Goal: Information Seeking & Learning: Learn about a topic

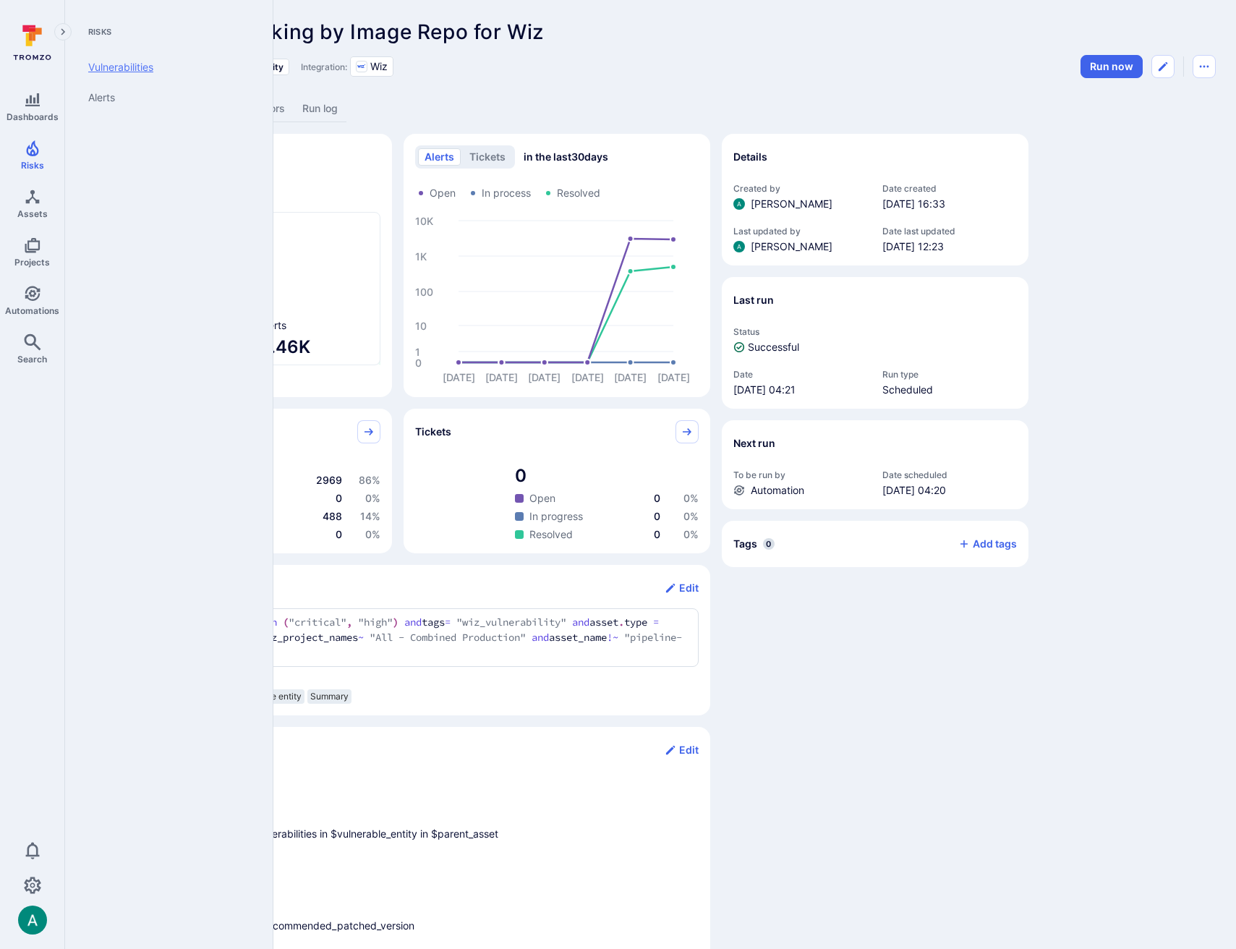
click at [115, 74] on link "Vulnerabilities" at bounding box center [166, 67] width 179 height 30
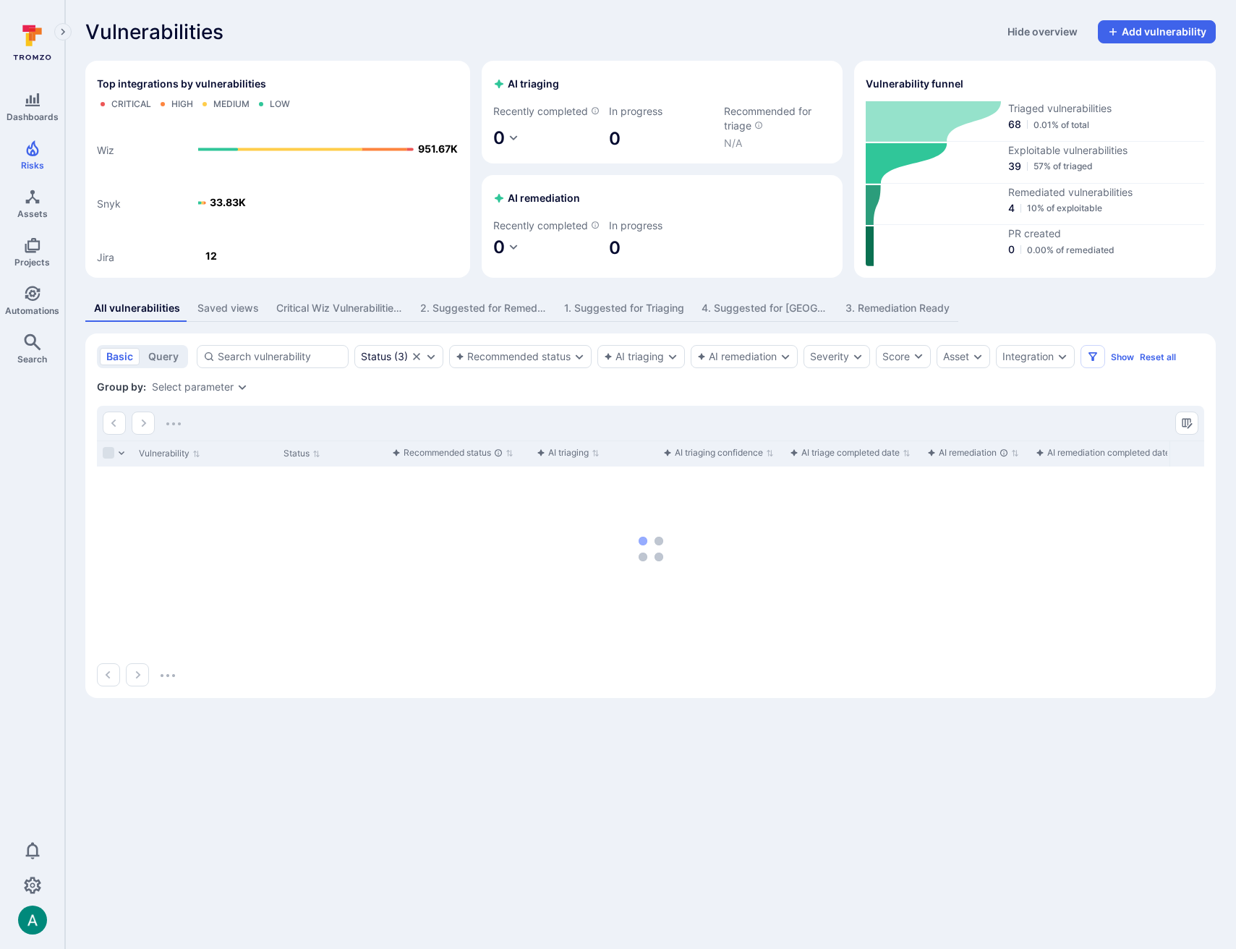
click at [589, 315] on div "1. Suggested for Triaging" at bounding box center [624, 308] width 120 height 14
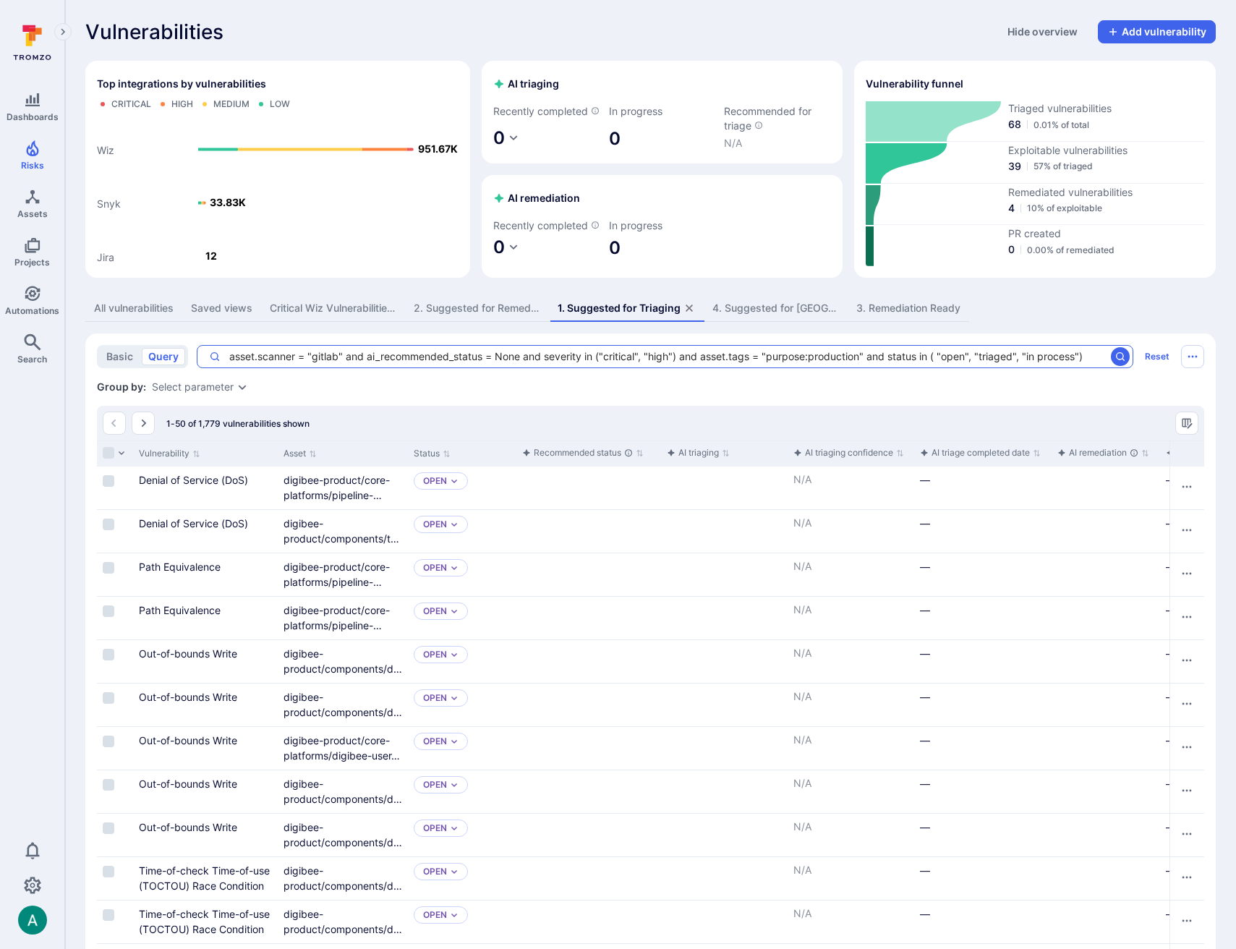
drag, startPoint x: 912, startPoint y: 371, endPoint x: 969, endPoint y: 377, distance: 56.8
click at [969, 364] on textarea "asset.scanner = "gitlab" and ai_recommended_status = None and severity in ("cri…" at bounding box center [663, 356] width 884 height 14
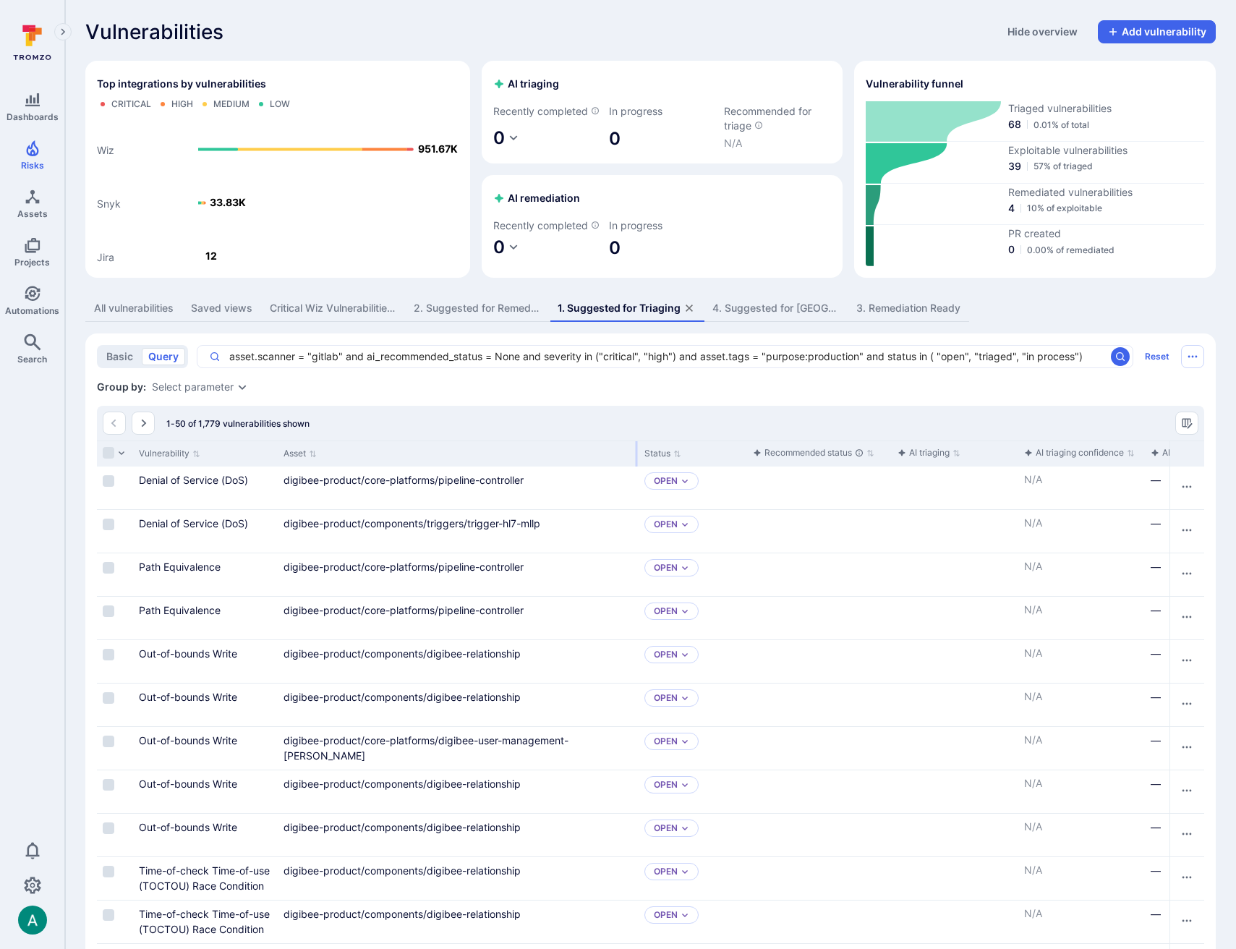
drag, startPoint x: 406, startPoint y: 468, endPoint x: 636, endPoint y: 473, distance: 230.7
click at [636, 466] on div at bounding box center [636, 453] width 2 height 25
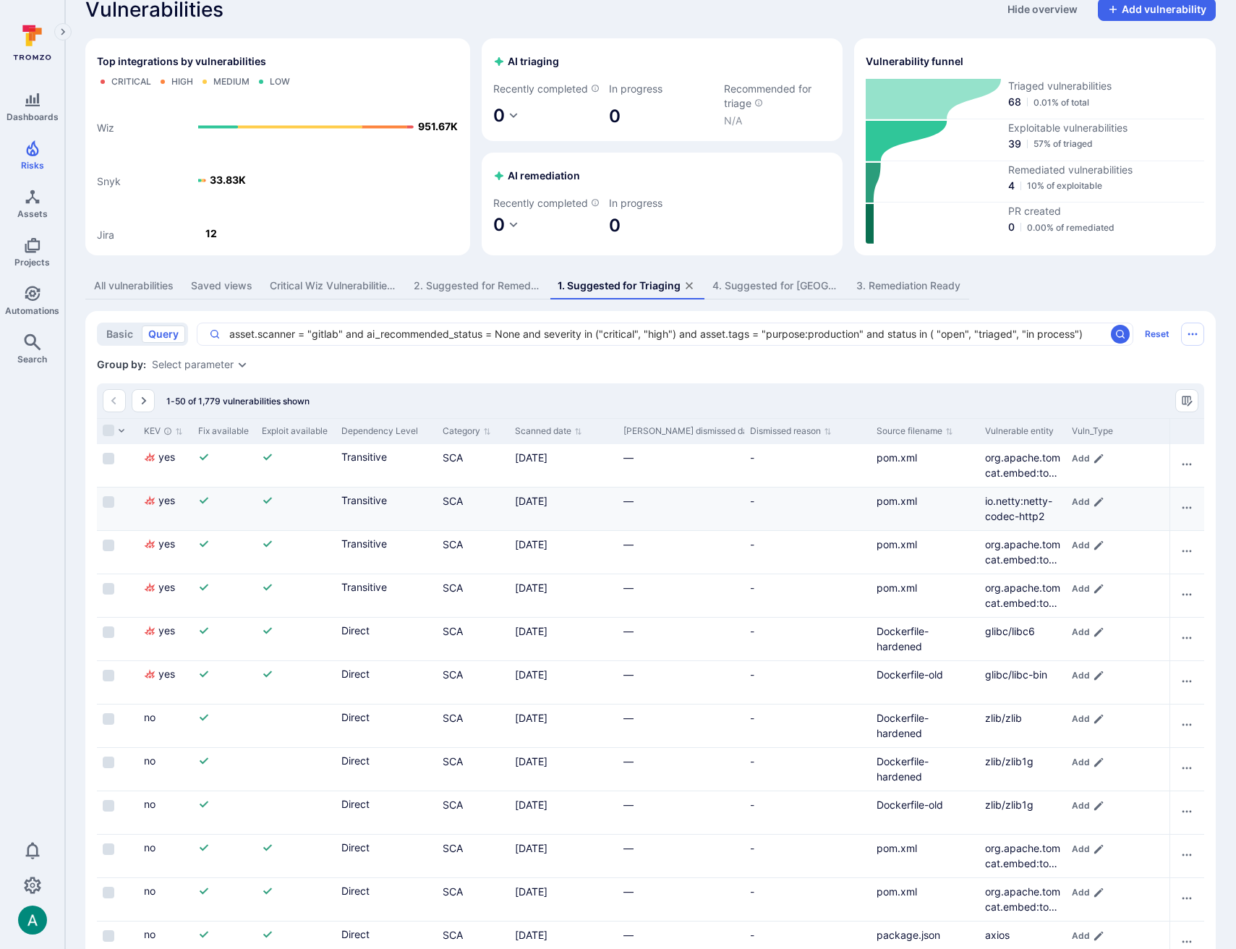
scroll to position [19, 0]
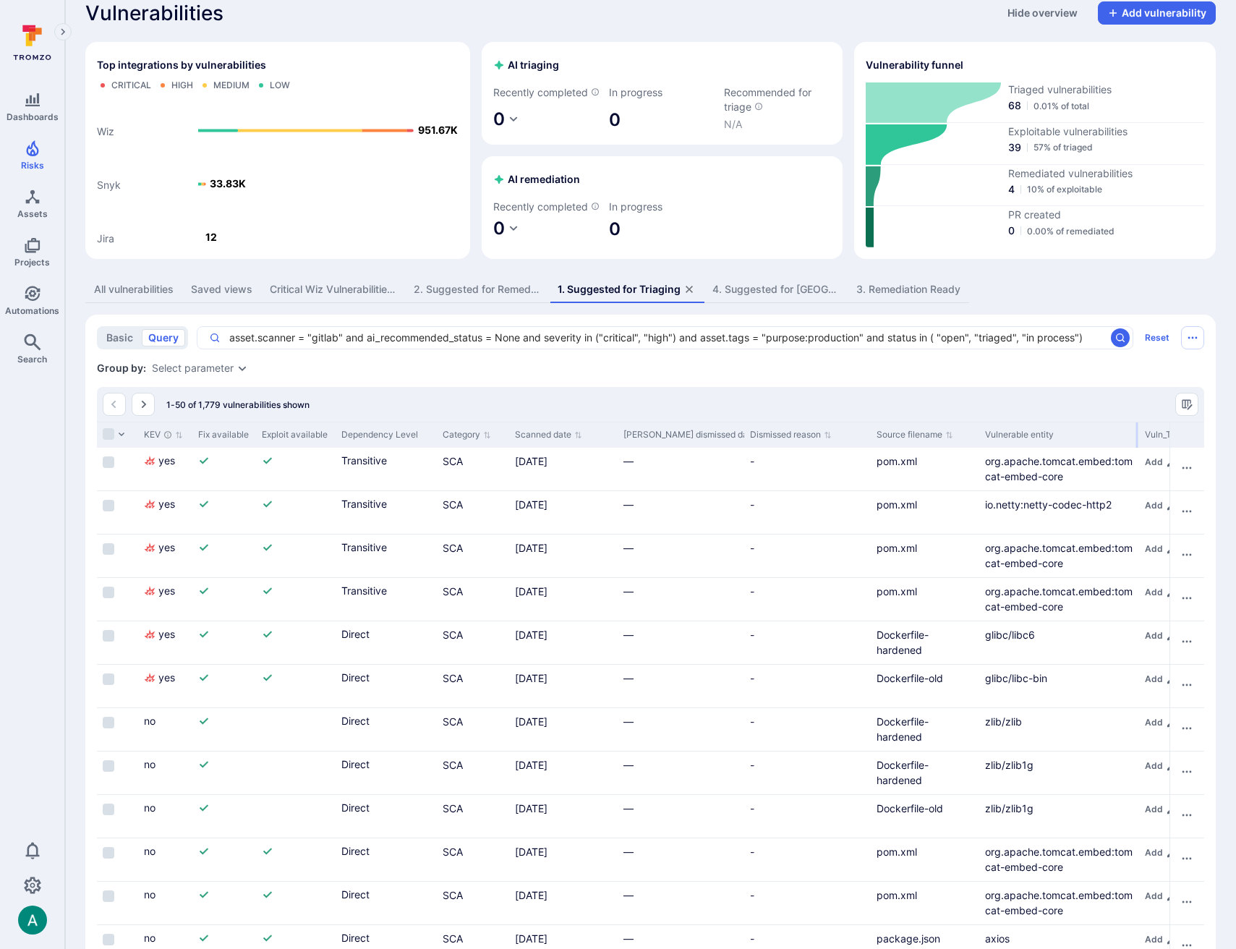
drag, startPoint x: 1064, startPoint y: 445, endPoint x: 1137, endPoint y: 447, distance: 73.1
click at [1137, 447] on div "Vulnerable entity" at bounding box center [1059, 434] width 160 height 26
click at [156, 374] on div "Select parameter" at bounding box center [193, 368] width 82 height 12
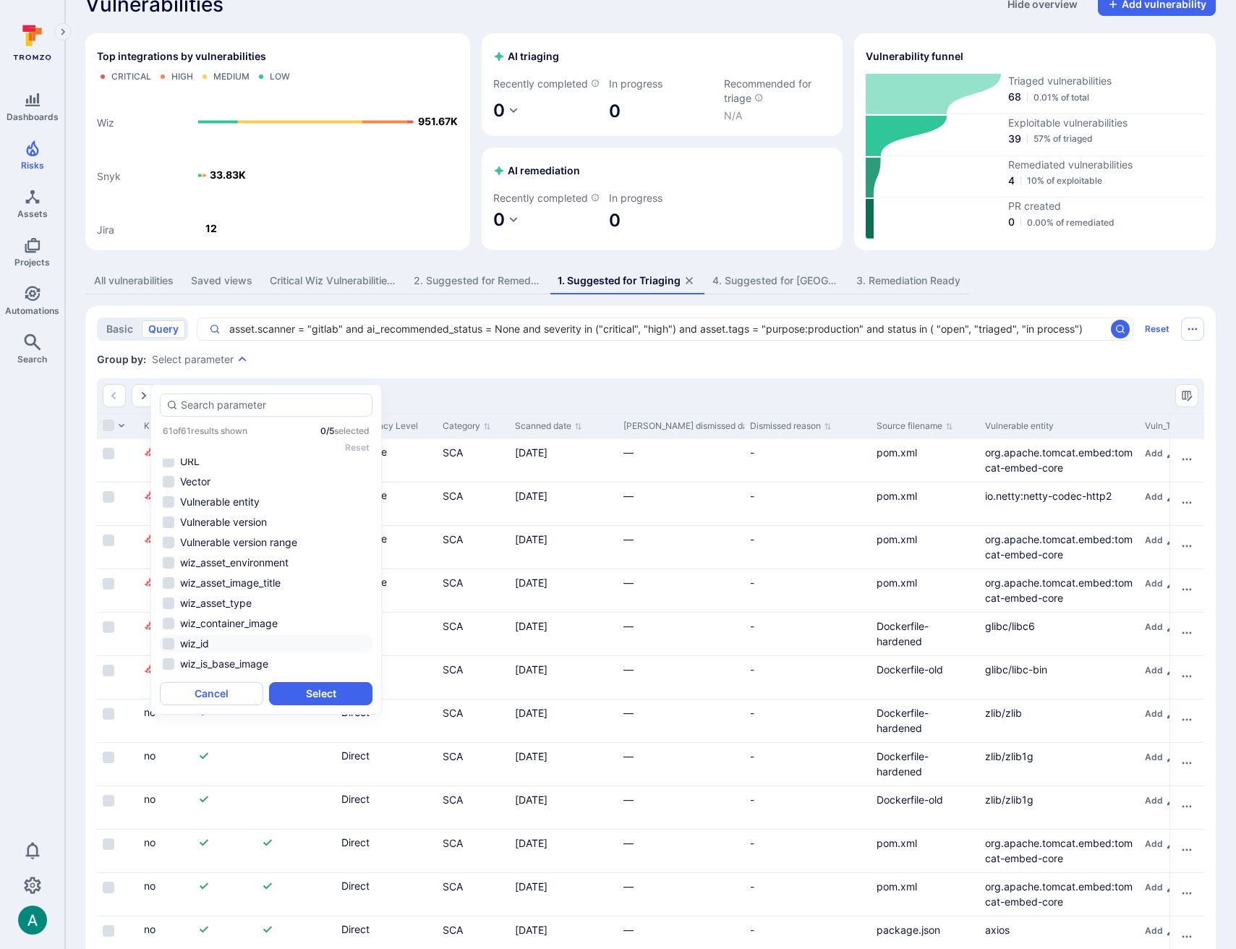
scroll to position [895, 0]
click at [226, 502] on li "Vulnerable entity" at bounding box center [266, 503] width 213 height 17
click at [225, 555] on li "Source path" at bounding box center [266, 560] width 213 height 17
click at [312, 687] on button "Select" at bounding box center [320, 693] width 103 height 23
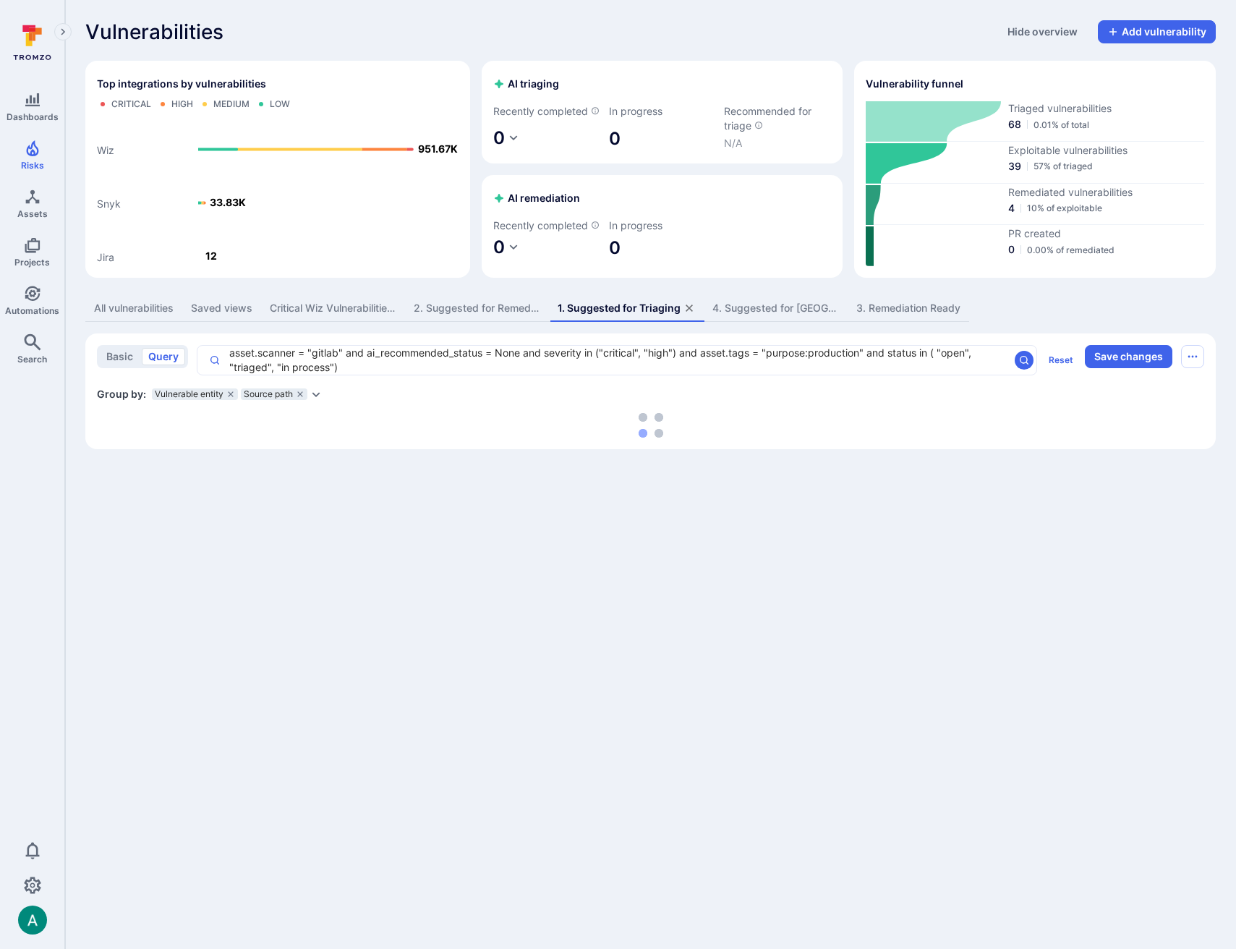
scroll to position [0, 0]
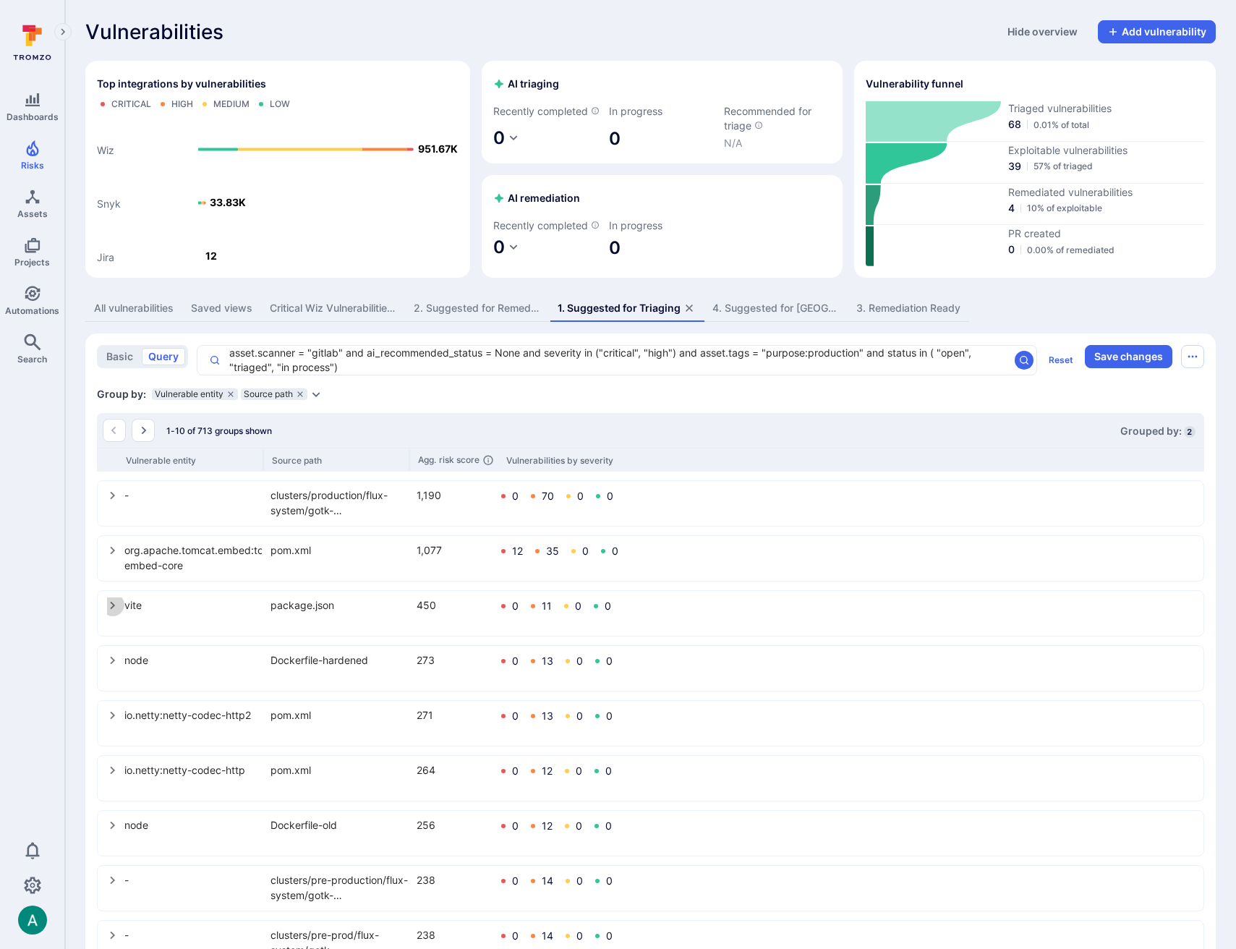
click at [112, 611] on icon "select group" at bounding box center [113, 605] width 12 height 12
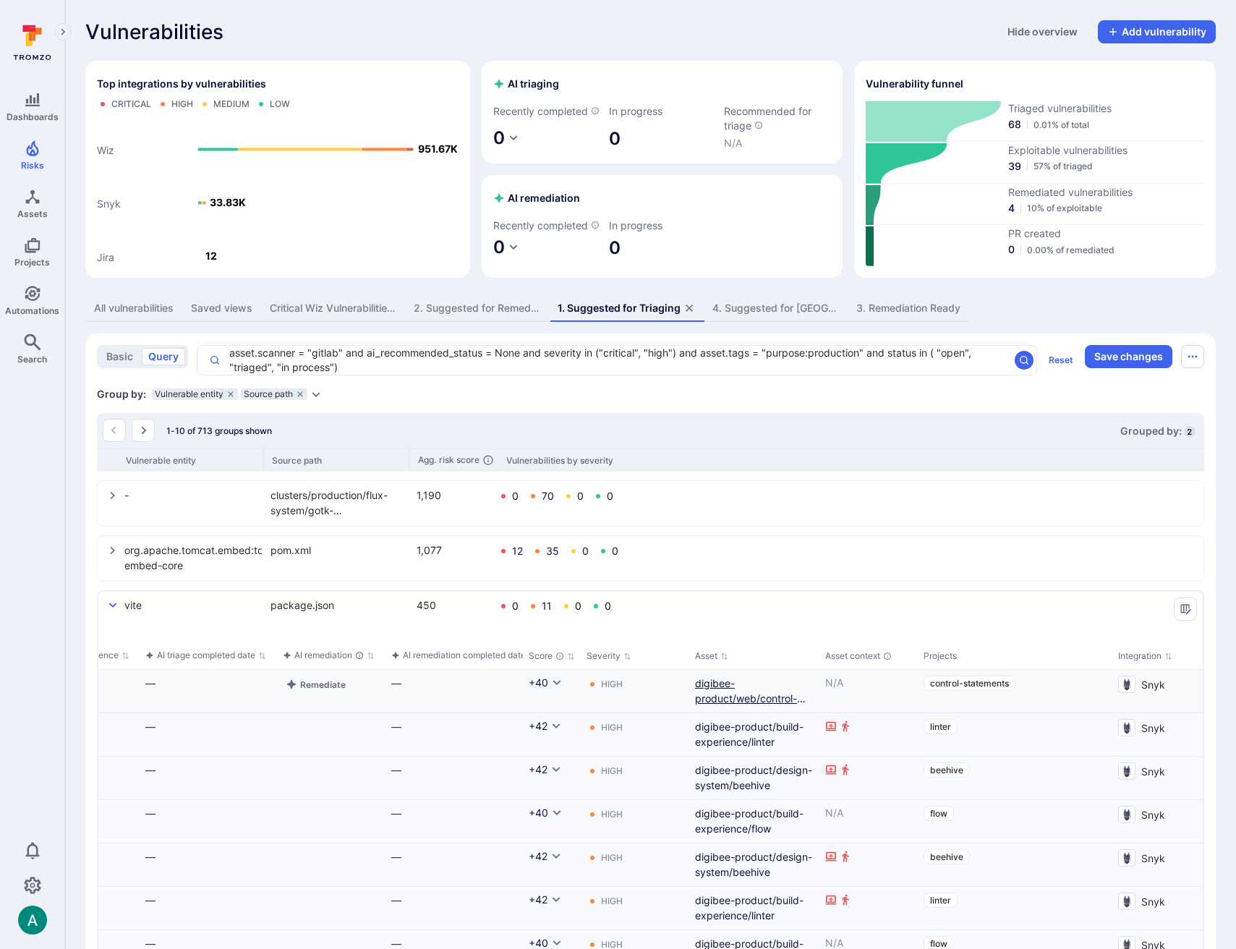
scroll to position [0, 612]
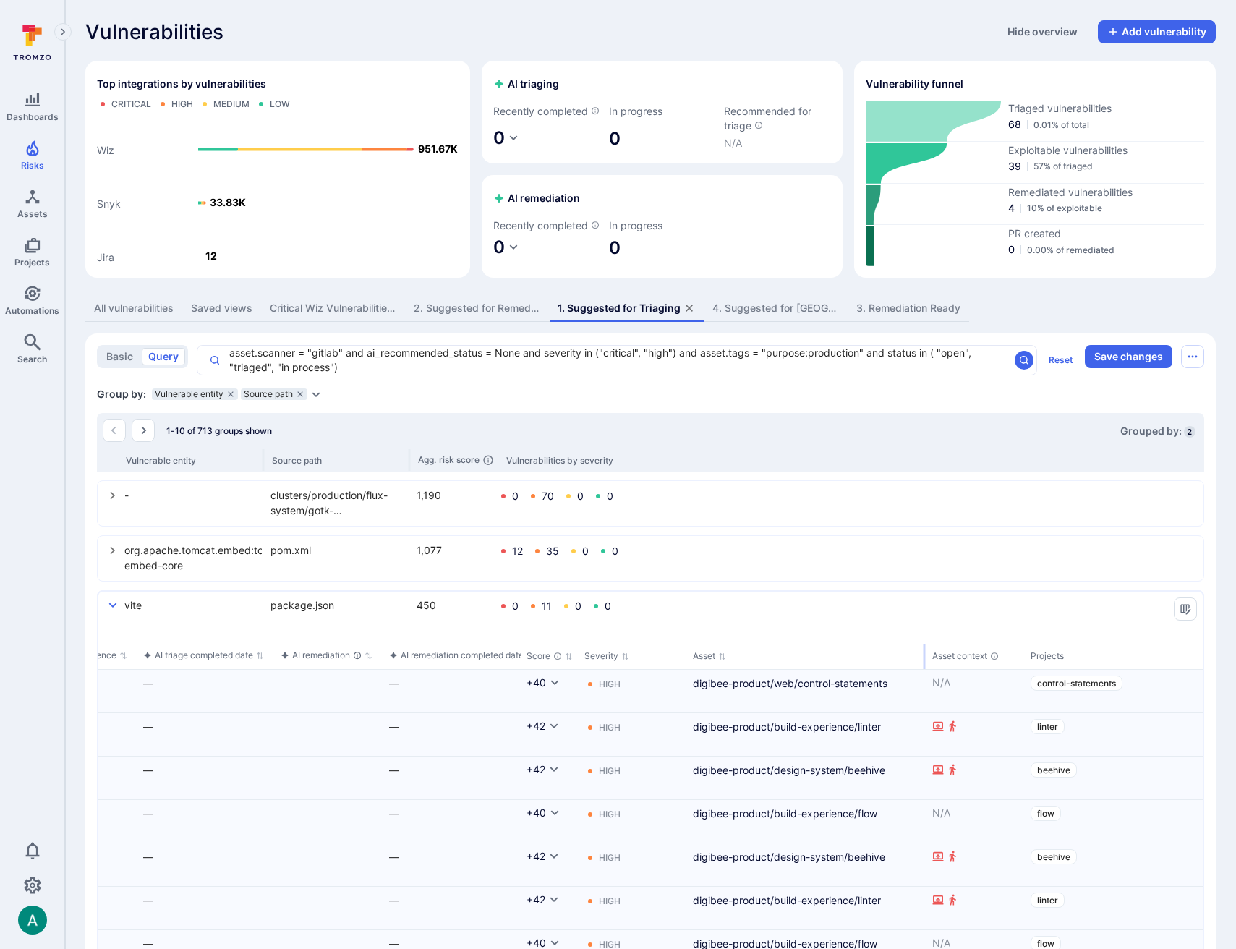
drag, startPoint x: 813, startPoint y: 667, endPoint x: 922, endPoint y: 667, distance: 109.2
click at [922, 667] on div "Asset" at bounding box center [806, 656] width 239 height 26
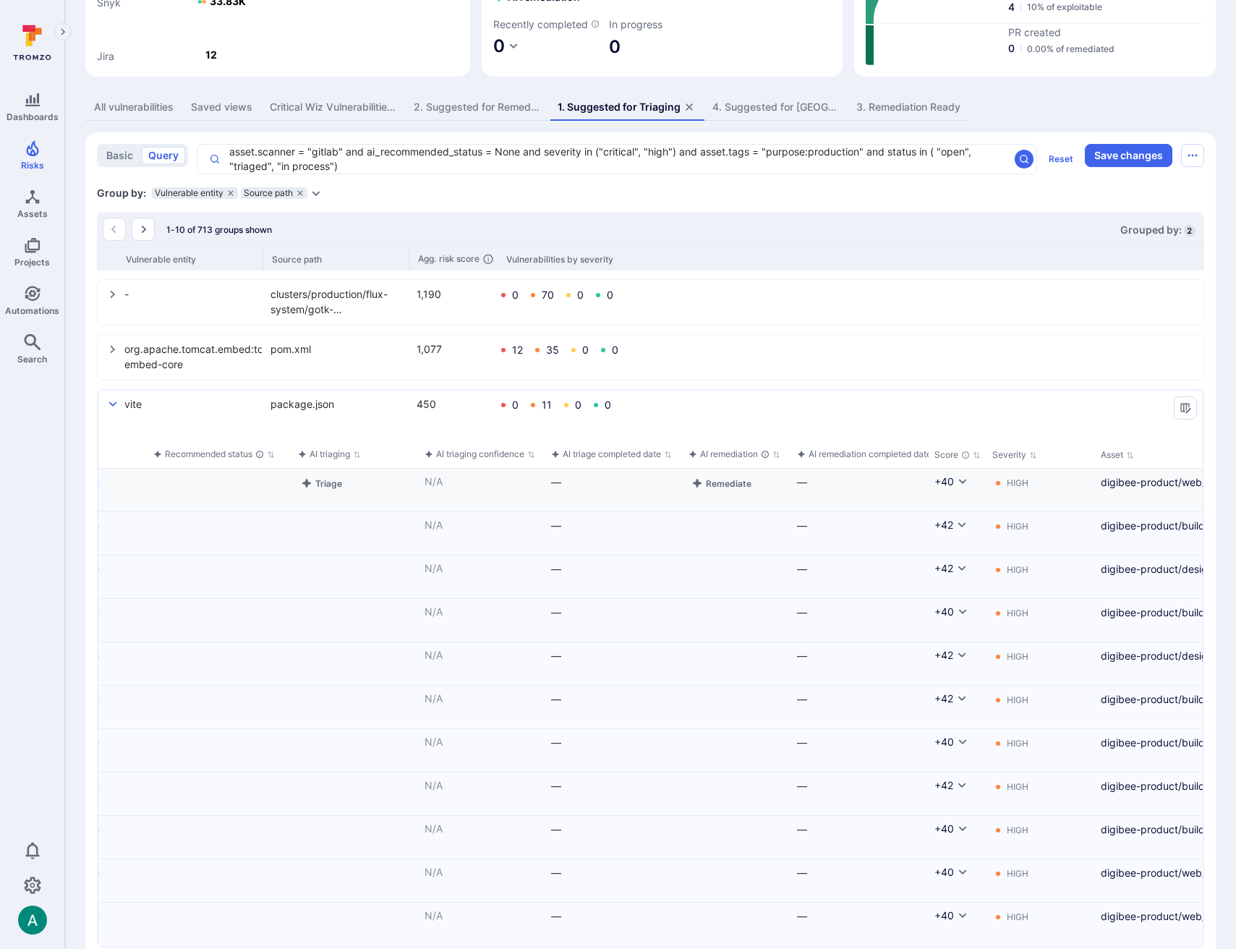
scroll to position [0, 0]
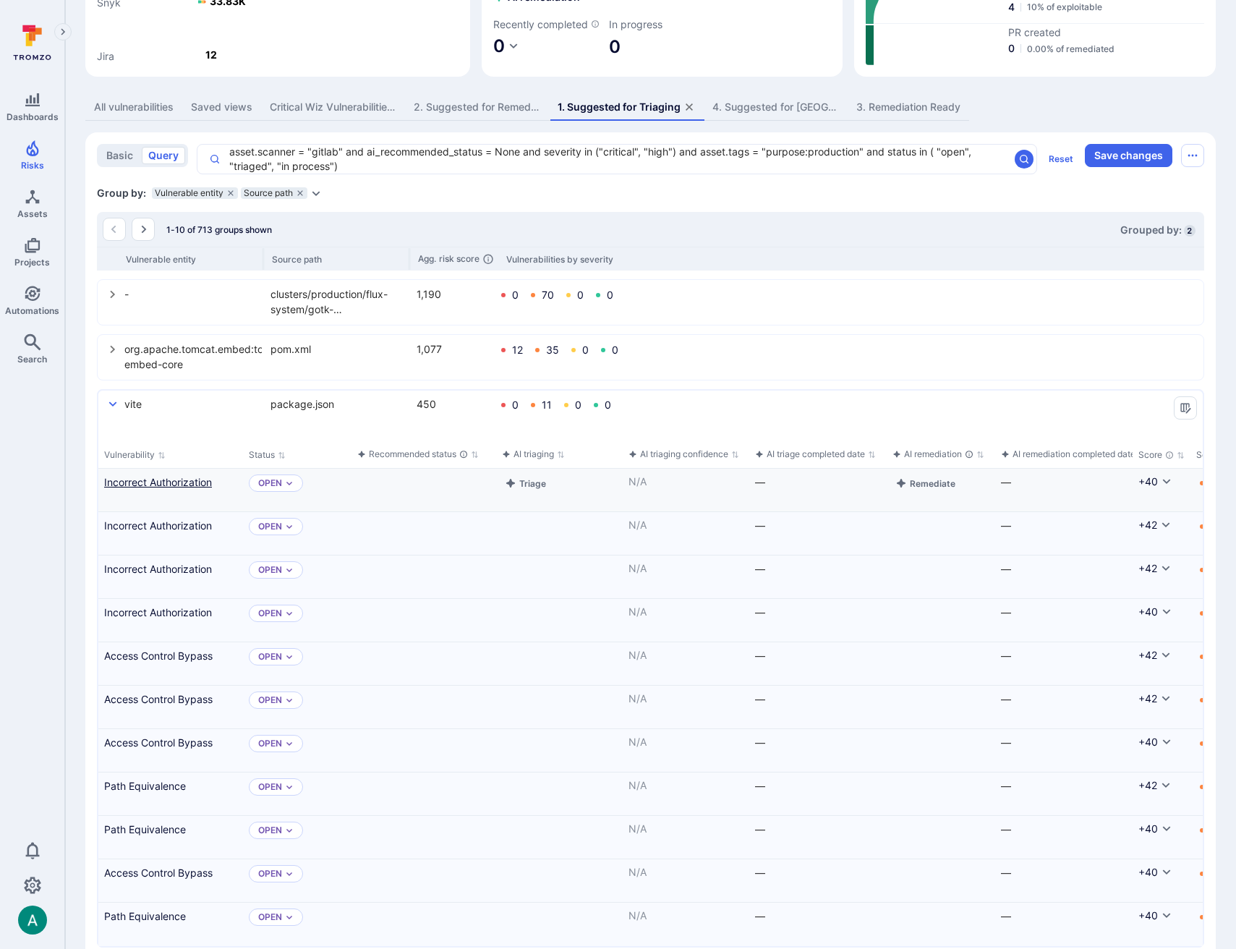
click at [155, 489] on link "Incorrect Authorization" at bounding box center [170, 481] width 133 height 15
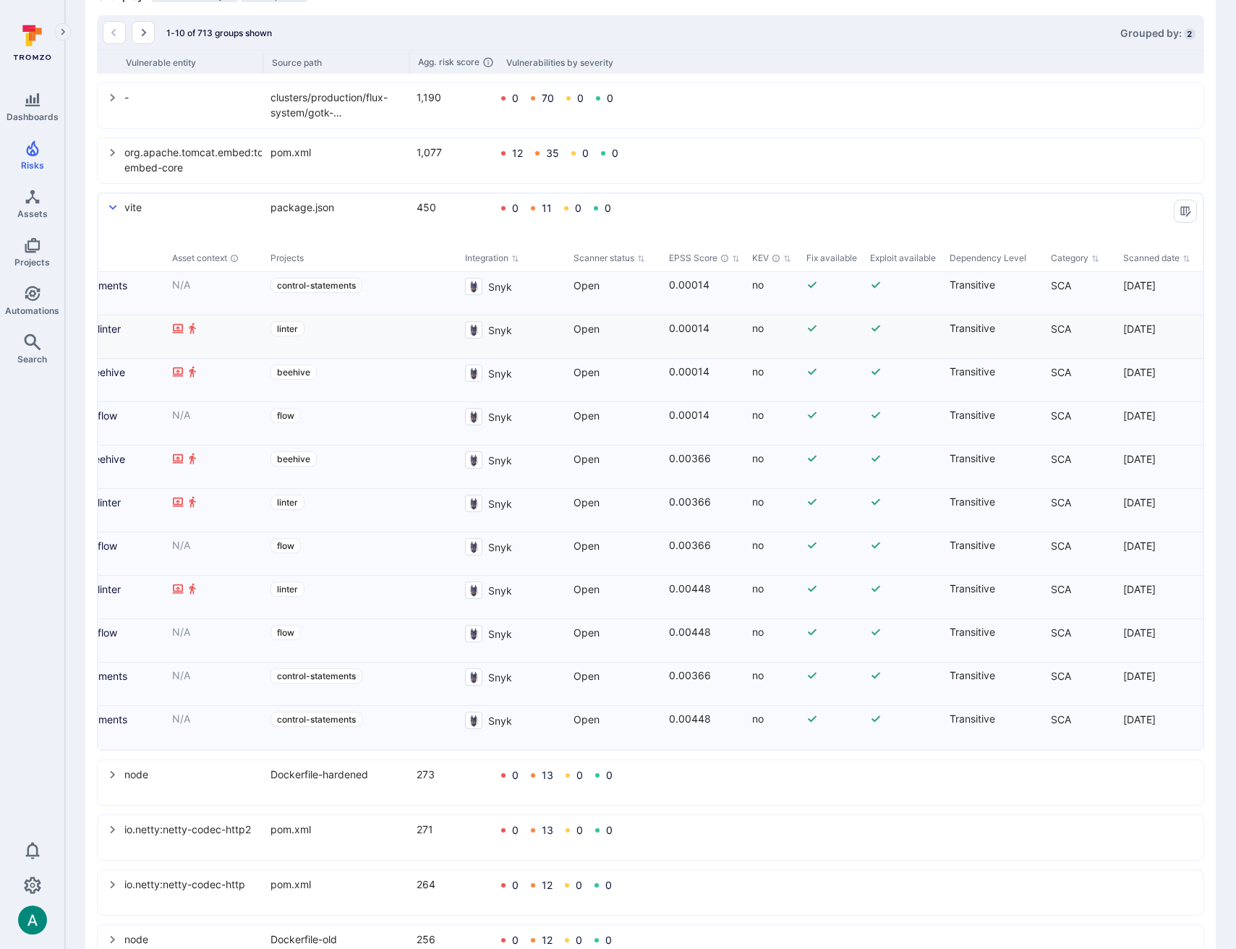
scroll to position [0, 1341]
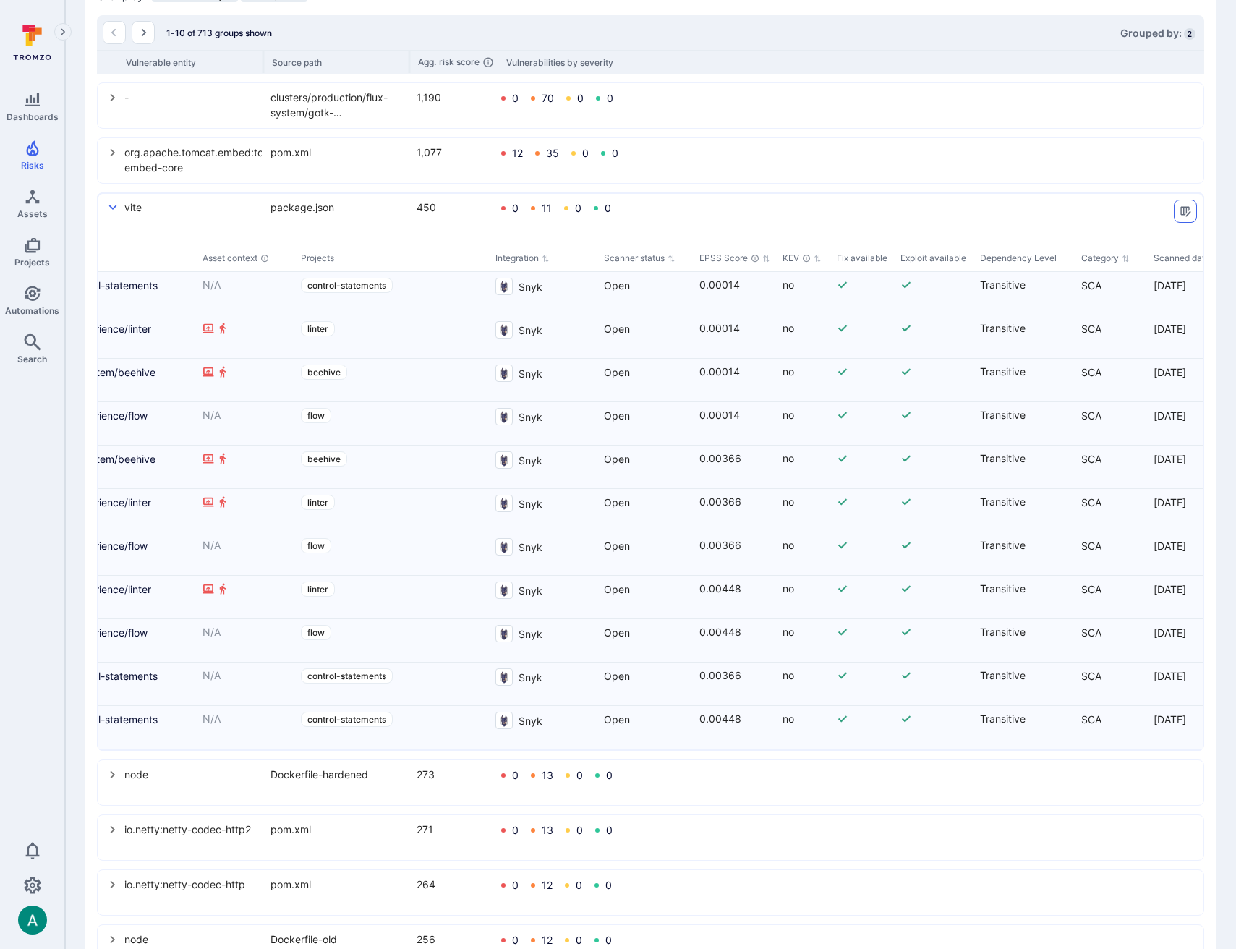
click at [1194, 223] on button "Manage columns" at bounding box center [1184, 211] width 23 height 23
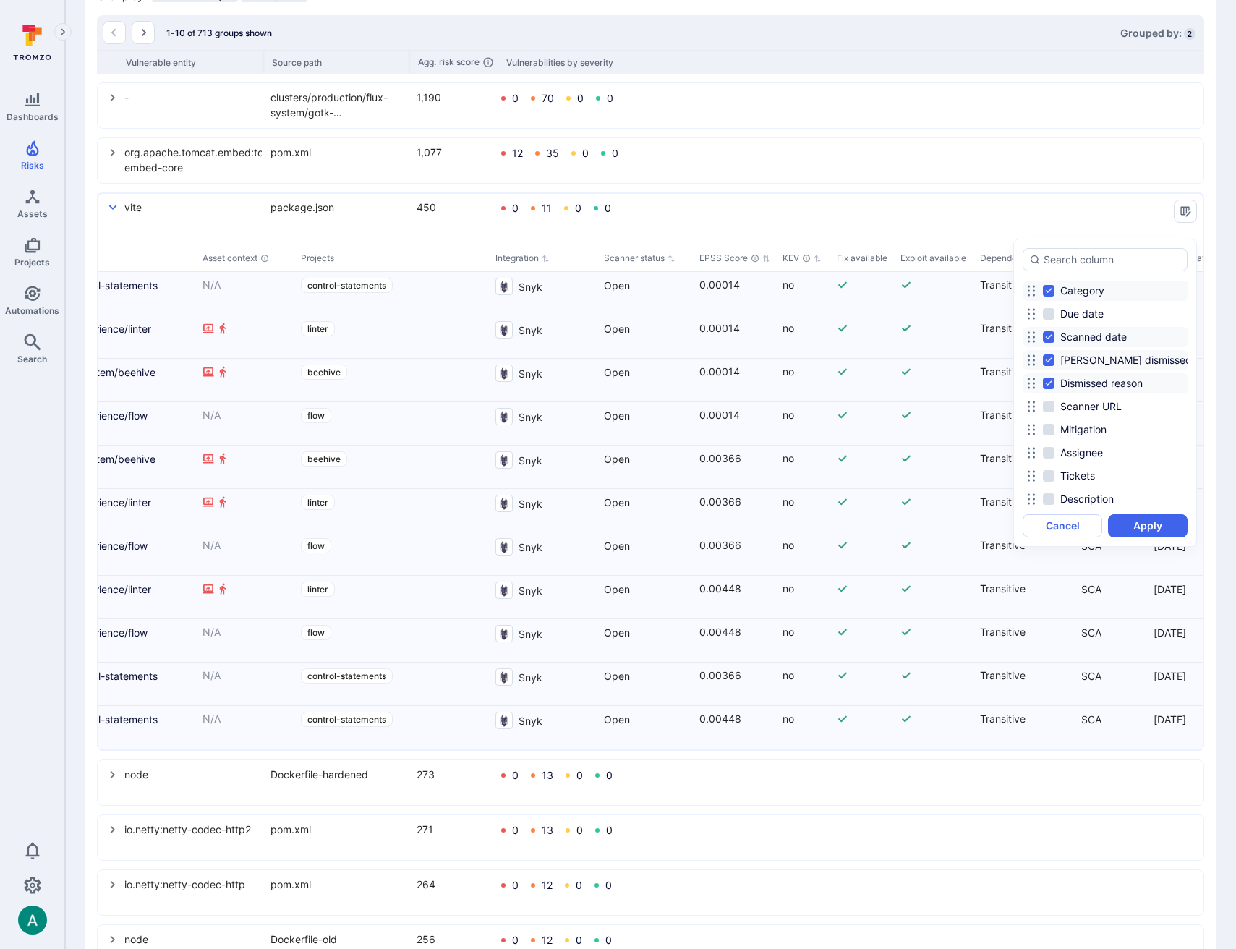
scroll to position [501, 0]
click at [1083, 530] on button "Cancel" at bounding box center [1062, 525] width 80 height 23
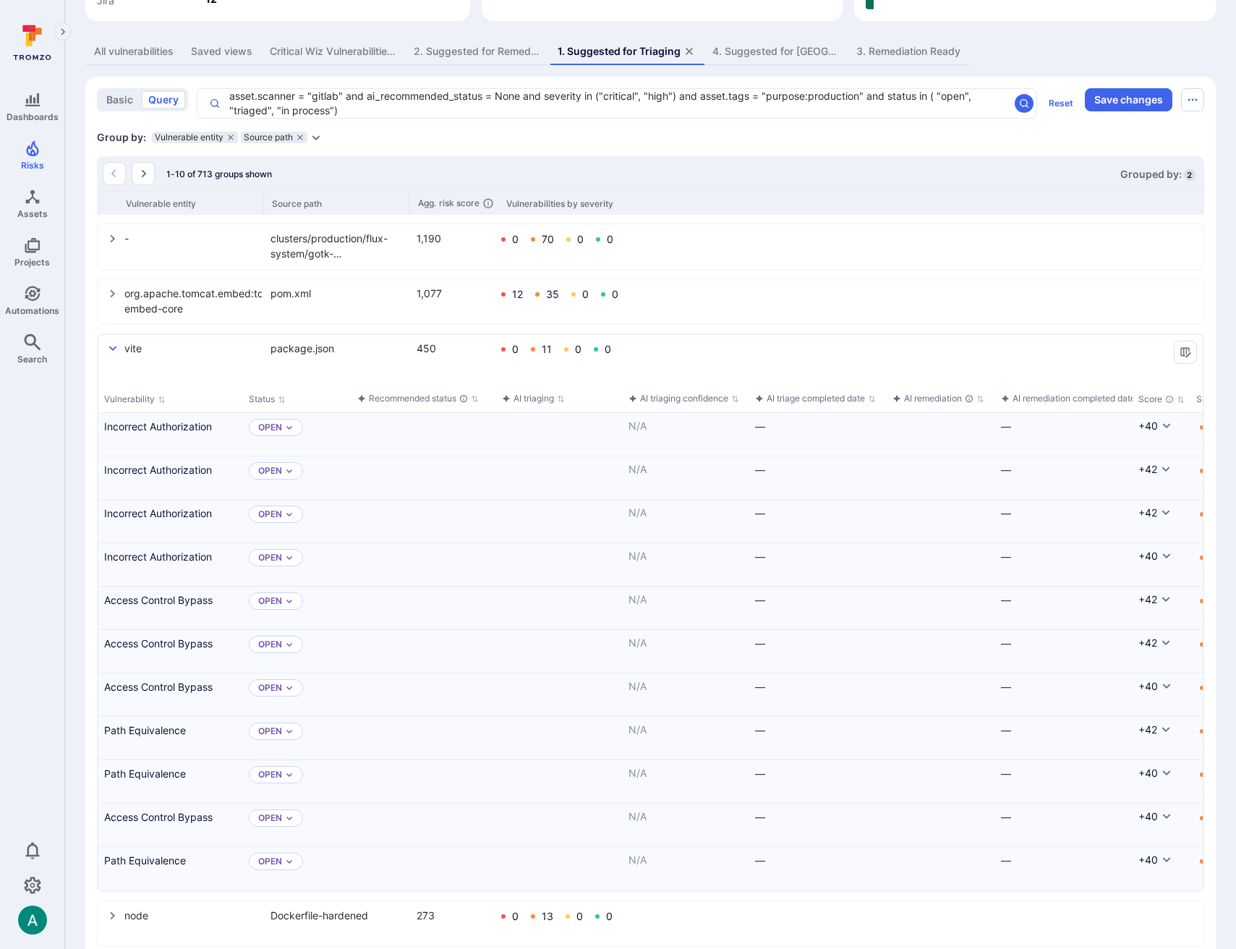
scroll to position [255, 0]
click at [314, 142] on icon "Expand dropdown" at bounding box center [316, 139] width 8 height 5
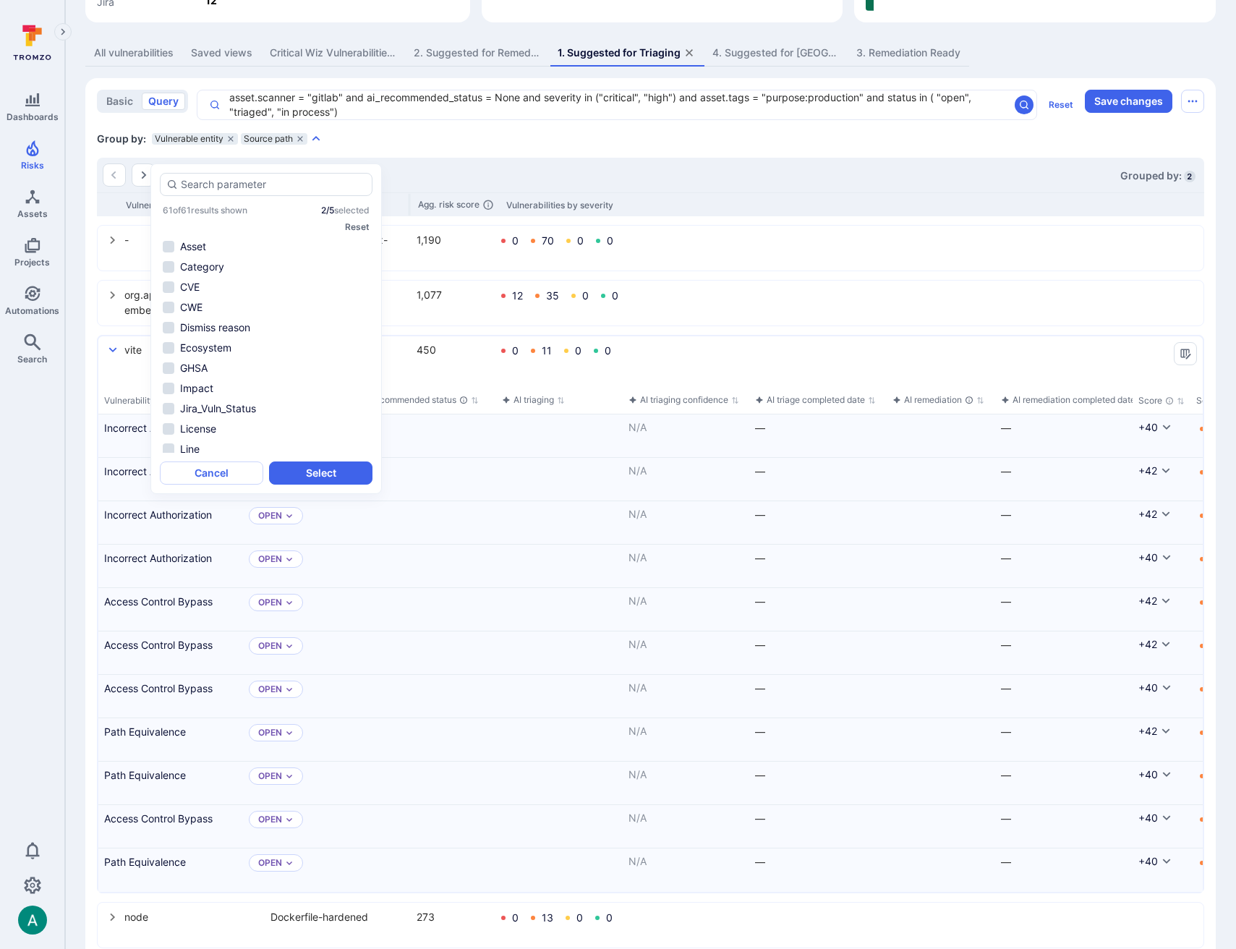
scroll to position [734, 0]
click at [204, 322] on li "Summary" at bounding box center [266, 322] width 213 height 17
click at [333, 462] on button "Select" at bounding box center [320, 472] width 103 height 23
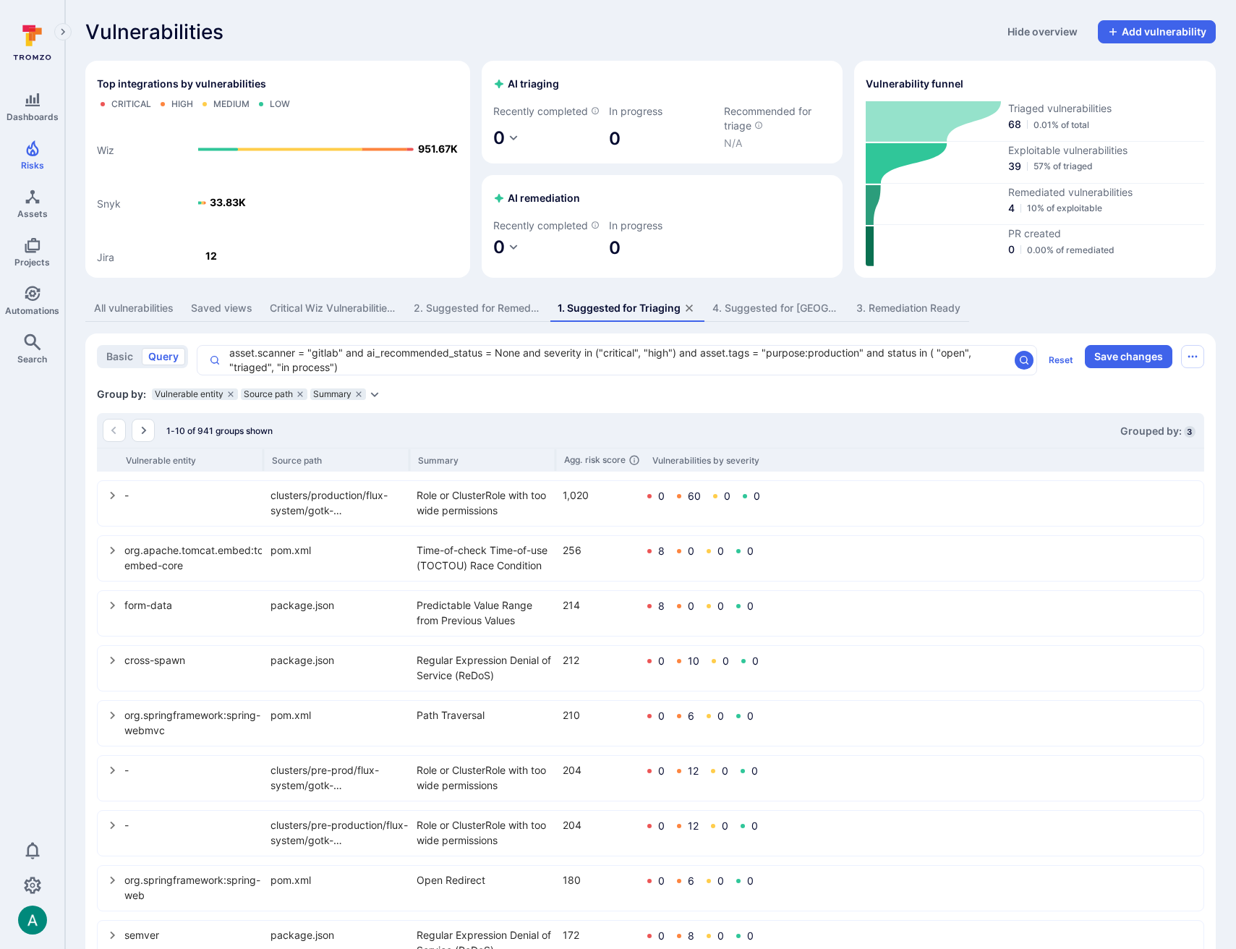
scroll to position [120, 0]
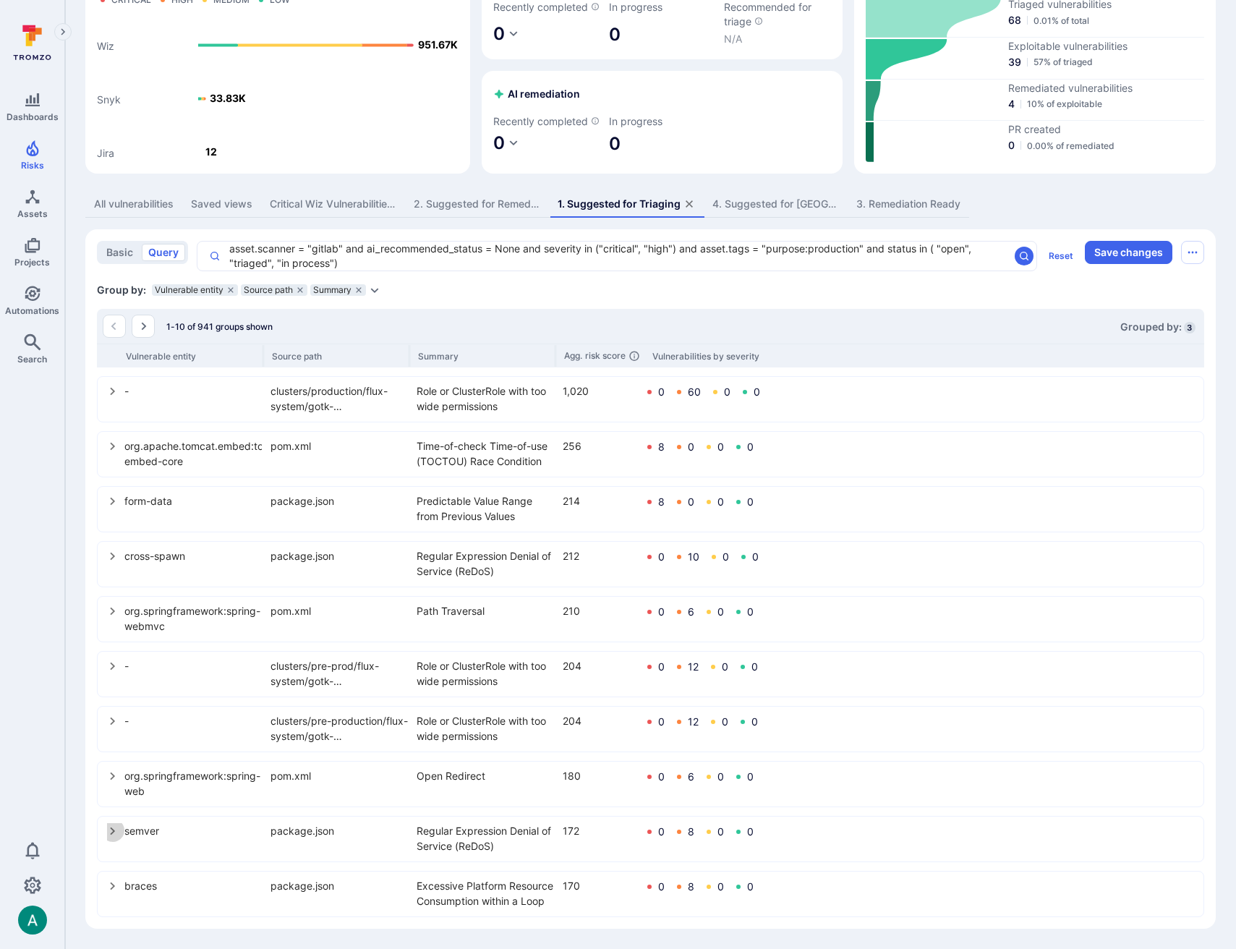
click at [108, 831] on icon "select group" at bounding box center [113, 831] width 12 height 12
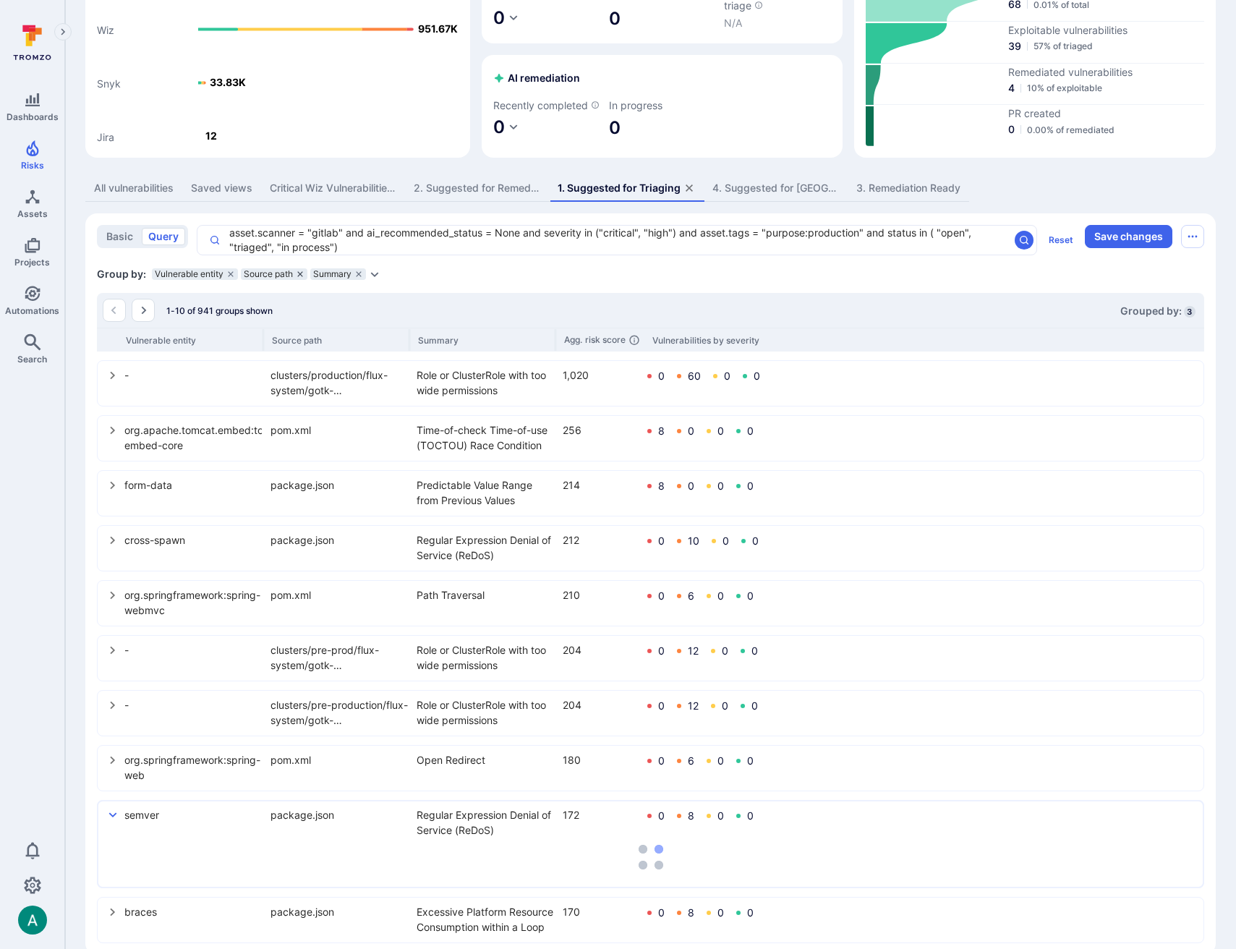
click at [301, 276] on icon "grouping parameters" at bounding box center [299, 273] width 5 height 5
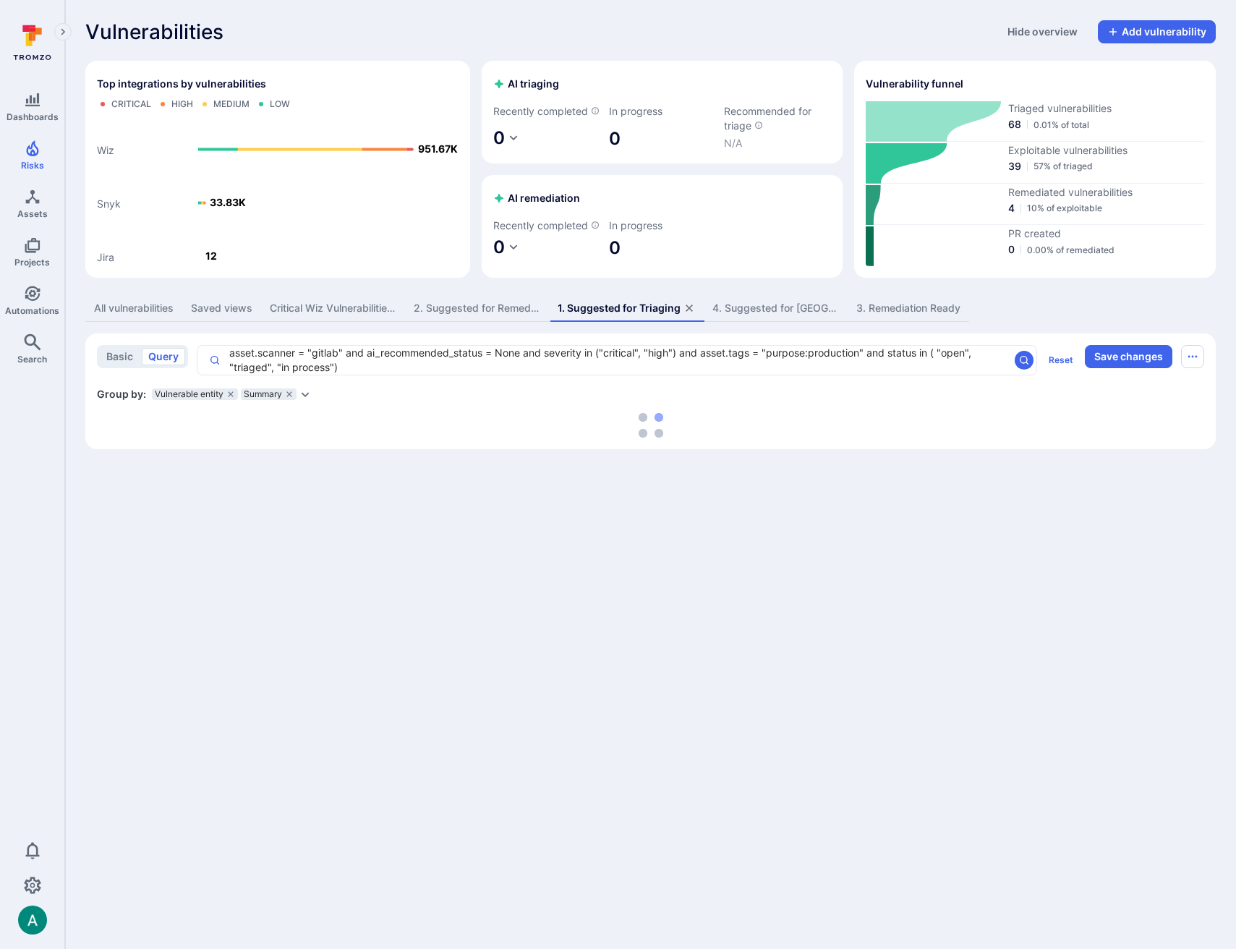
scroll to position [0, 0]
click at [309, 400] on icon "Expand dropdown" at bounding box center [305, 394] width 12 height 12
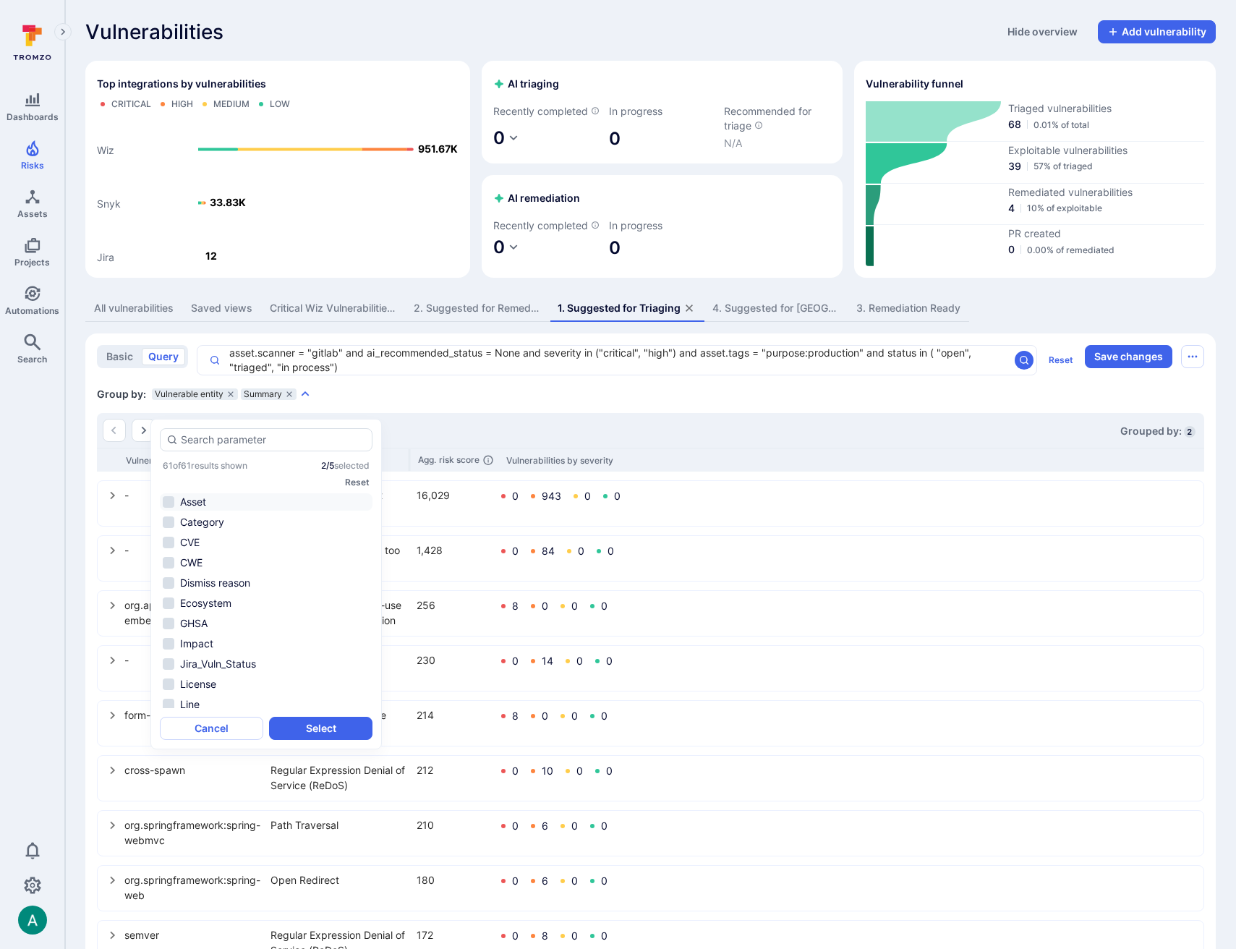
click at [210, 503] on li "Asset" at bounding box center [266, 501] width 213 height 17
click at [332, 727] on button "Select" at bounding box center [320, 727] width 103 height 23
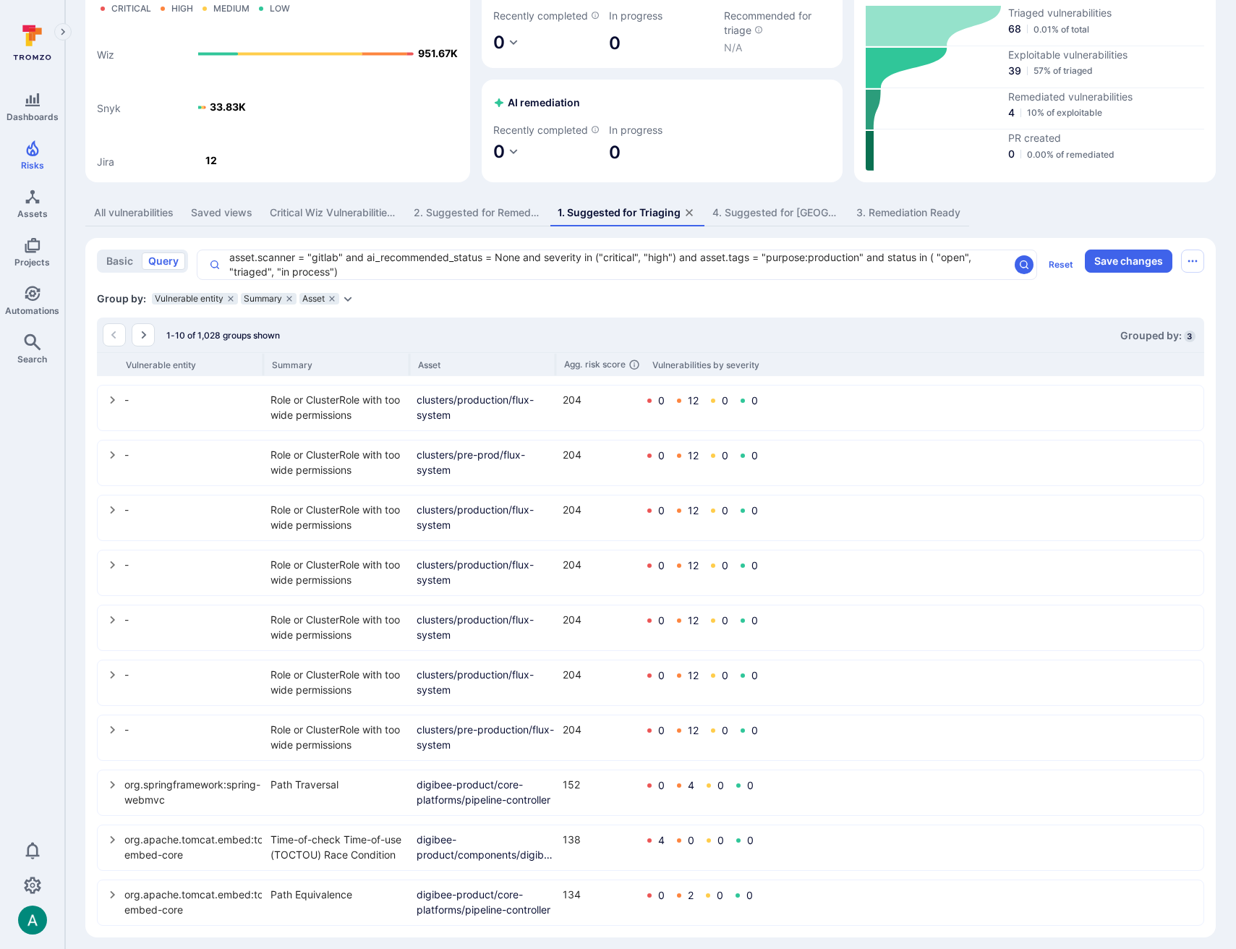
scroll to position [120, 0]
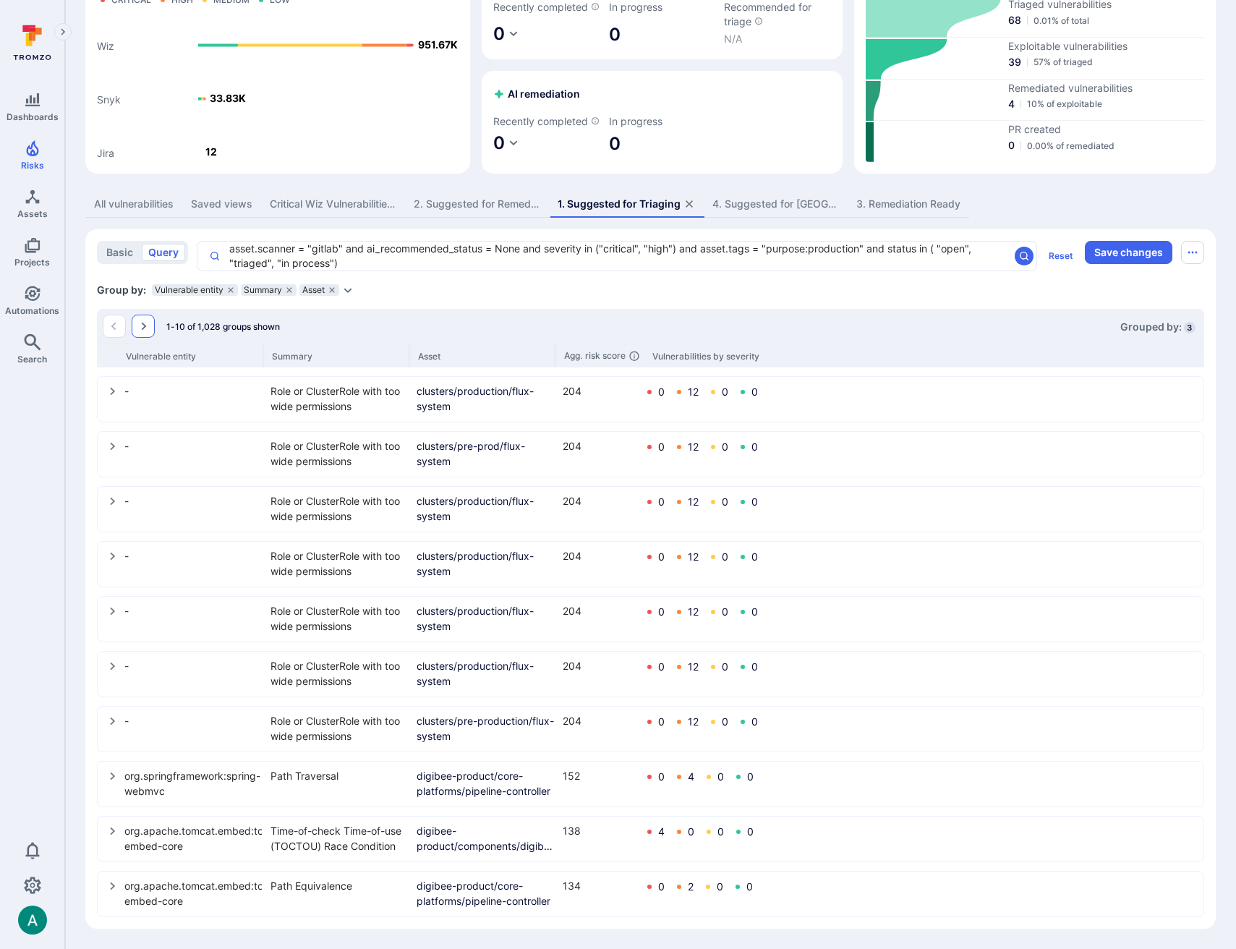
click at [145, 326] on icon "Go to the next page" at bounding box center [144, 326] width 5 height 8
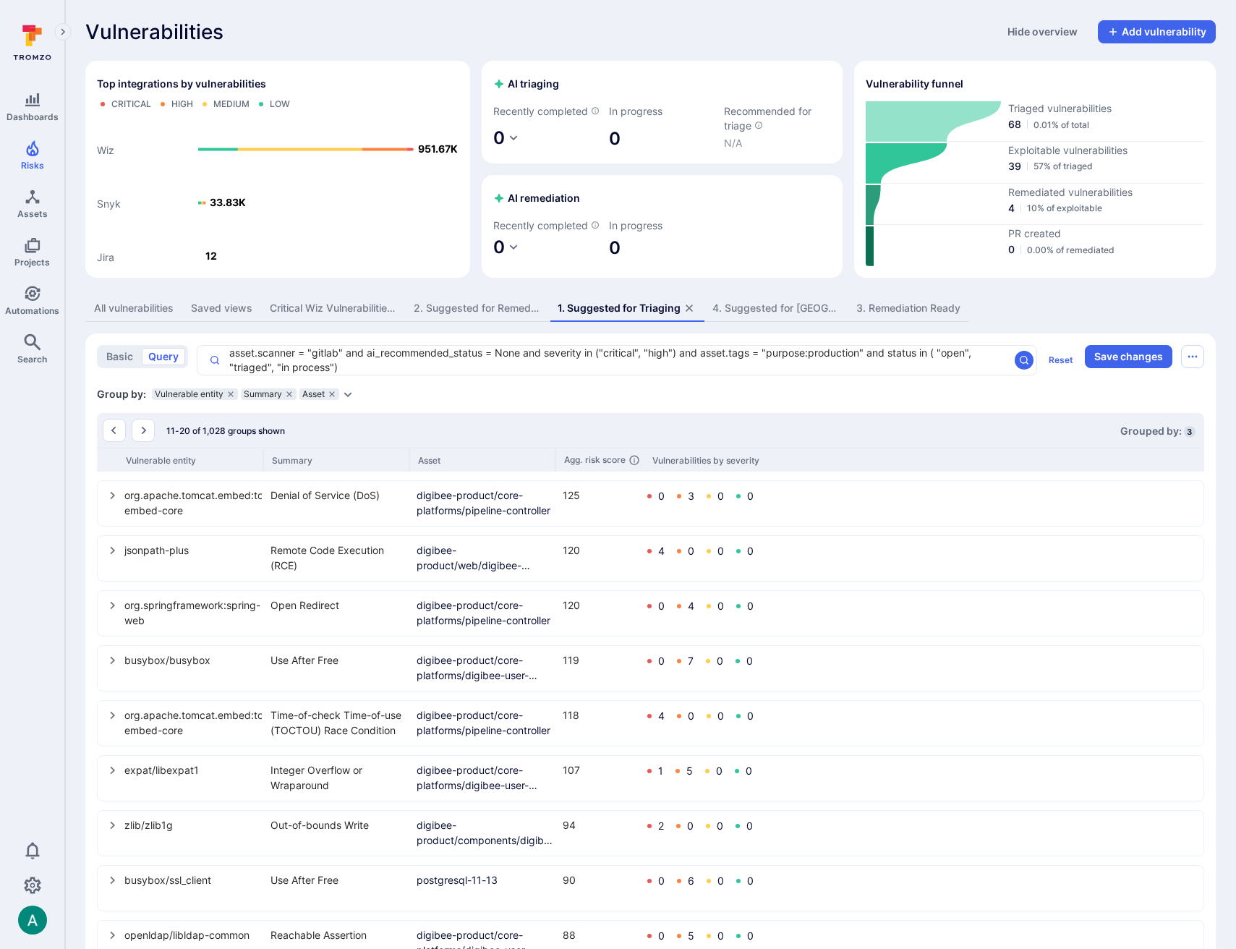
click at [108, 501] on icon "select group" at bounding box center [113, 495] width 12 height 12
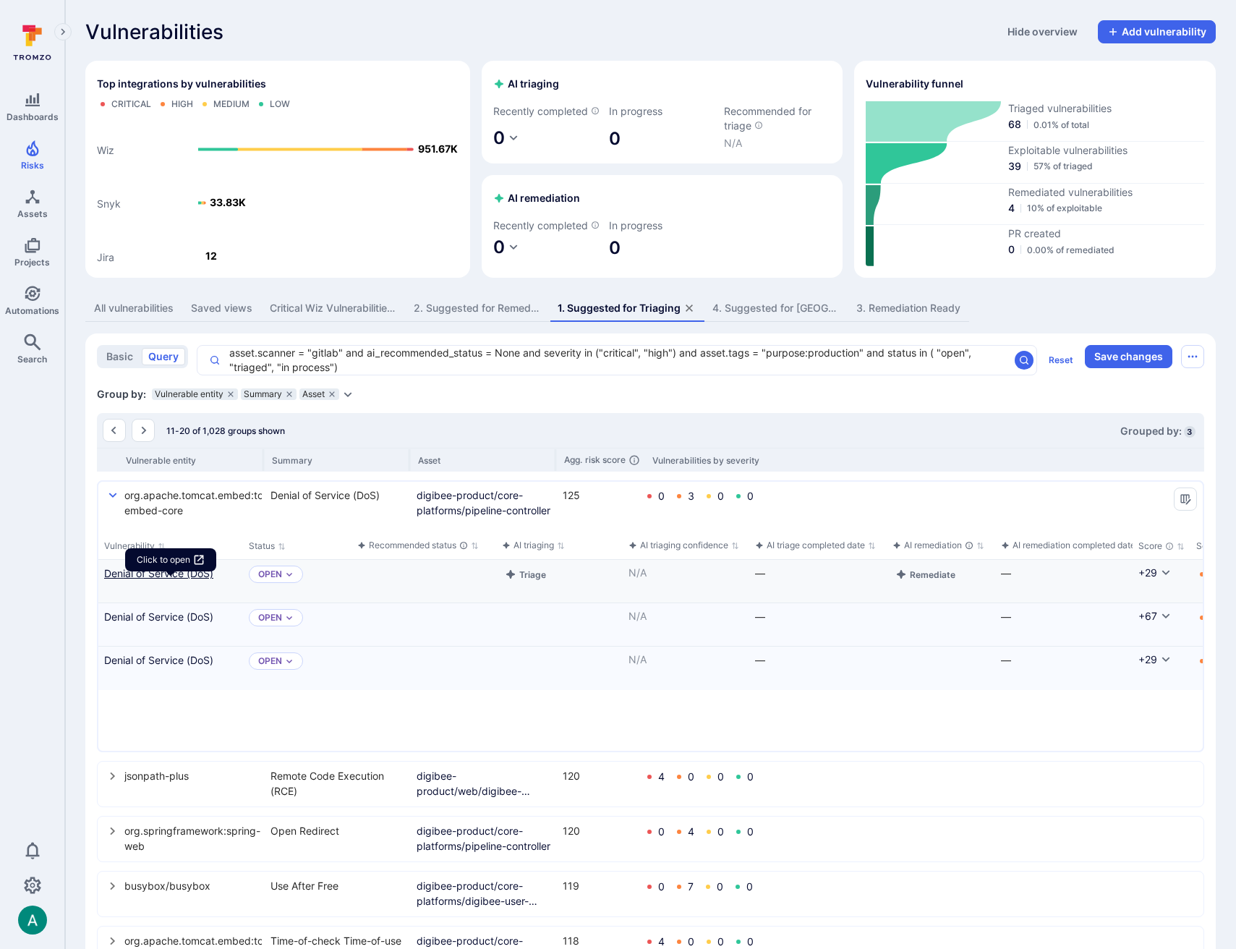
click at [155, 581] on link "Denial of Service (DoS)" at bounding box center [170, 572] width 133 height 15
click at [157, 624] on link "Denial of Service (DoS)" at bounding box center [170, 616] width 133 height 15
click at [168, 667] on link "Denial of Service (DoS)" at bounding box center [170, 659] width 133 height 15
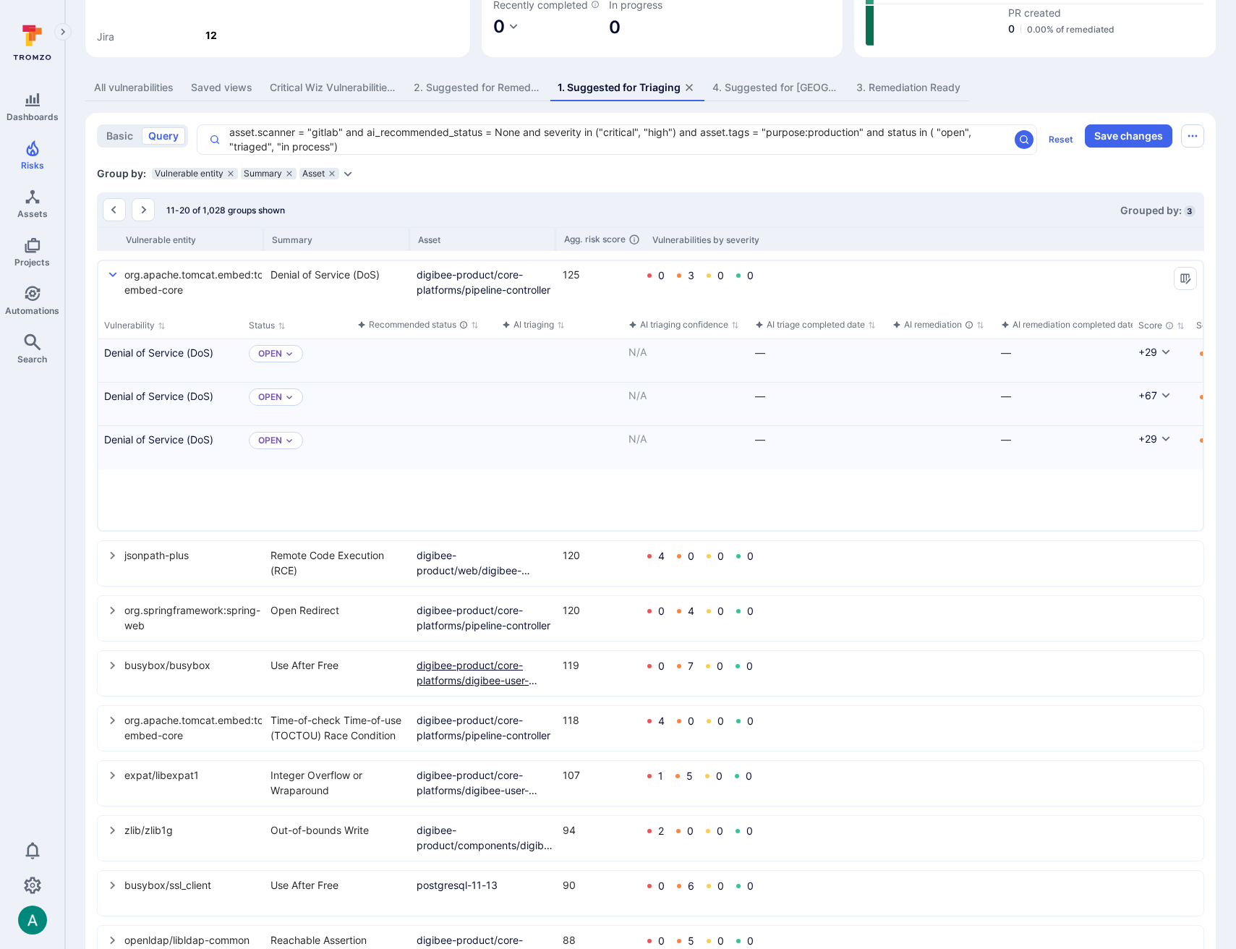
scroll to position [300, 0]
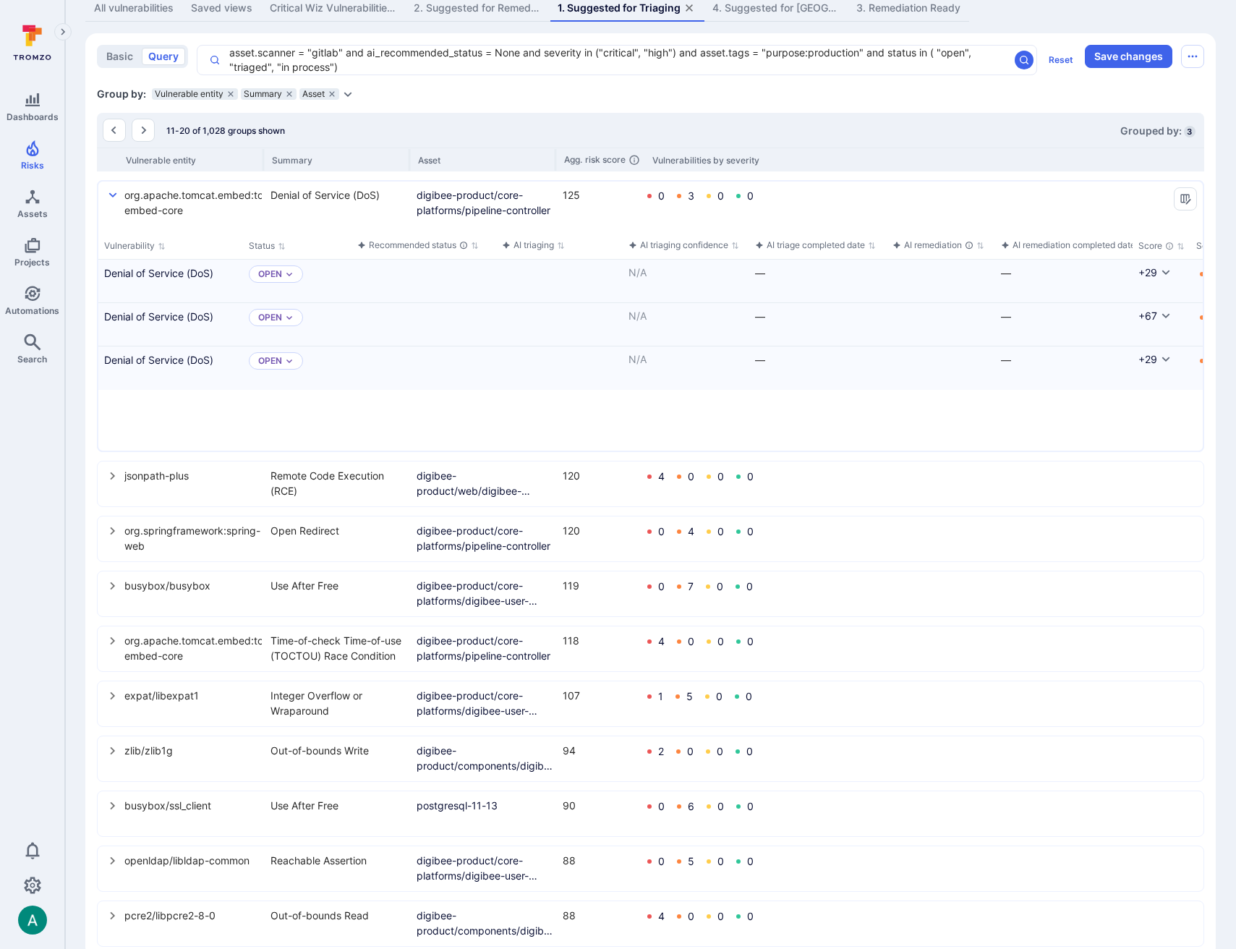
click at [111, 535] on icon "select group" at bounding box center [112, 531] width 5 height 8
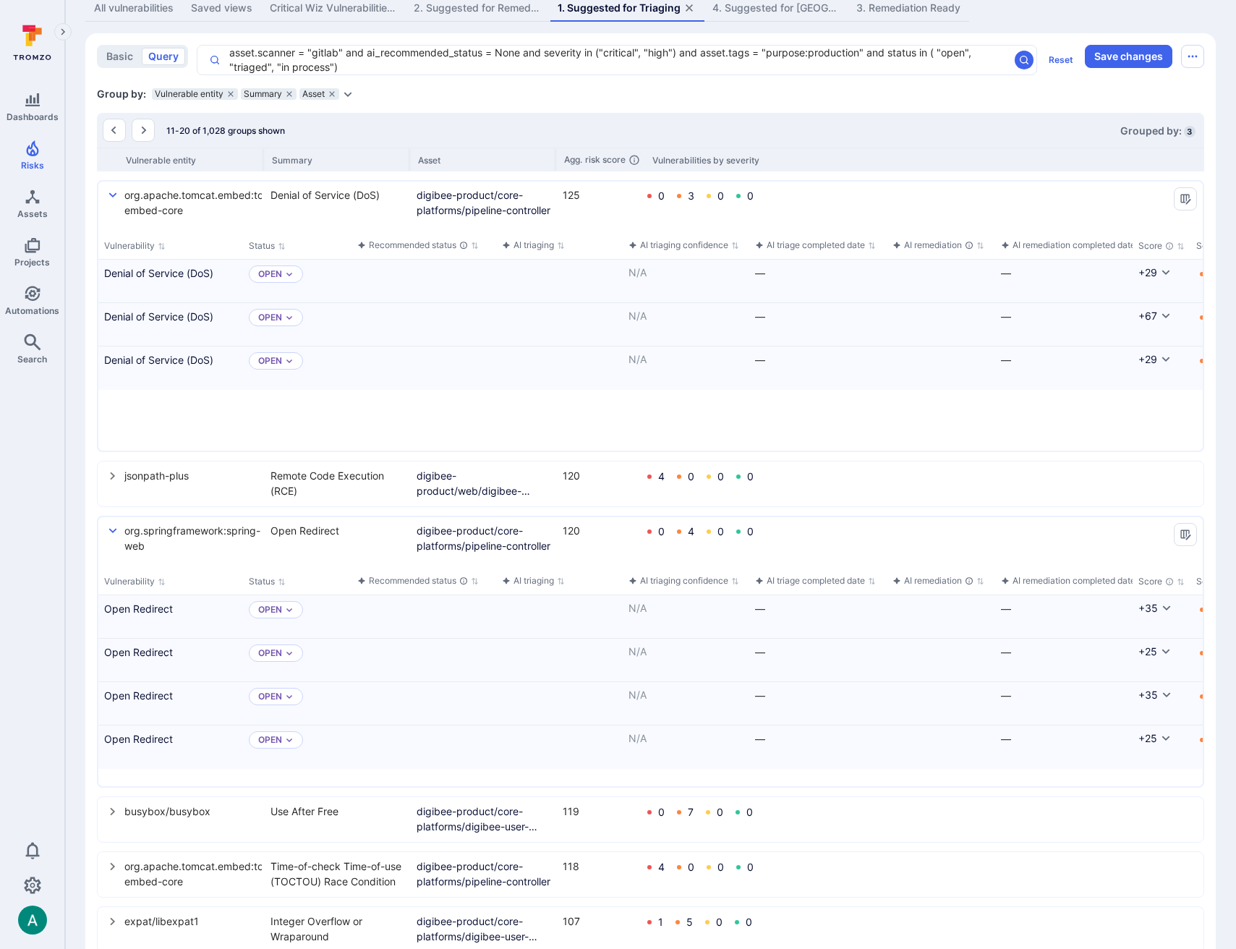
click at [111, 536] on icon "select group" at bounding box center [113, 531] width 12 height 12
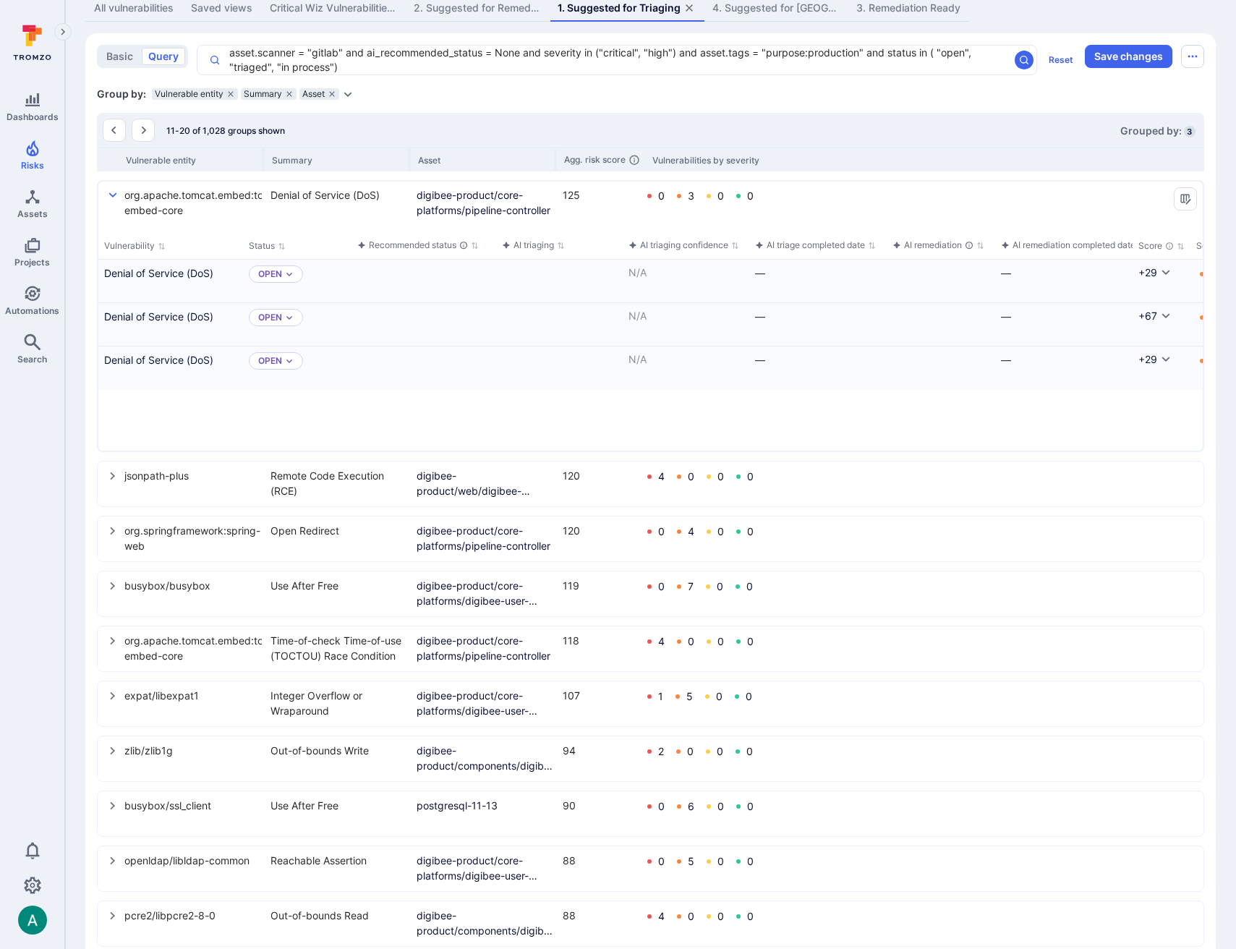
click at [108, 482] on icon "select group" at bounding box center [113, 476] width 12 height 12
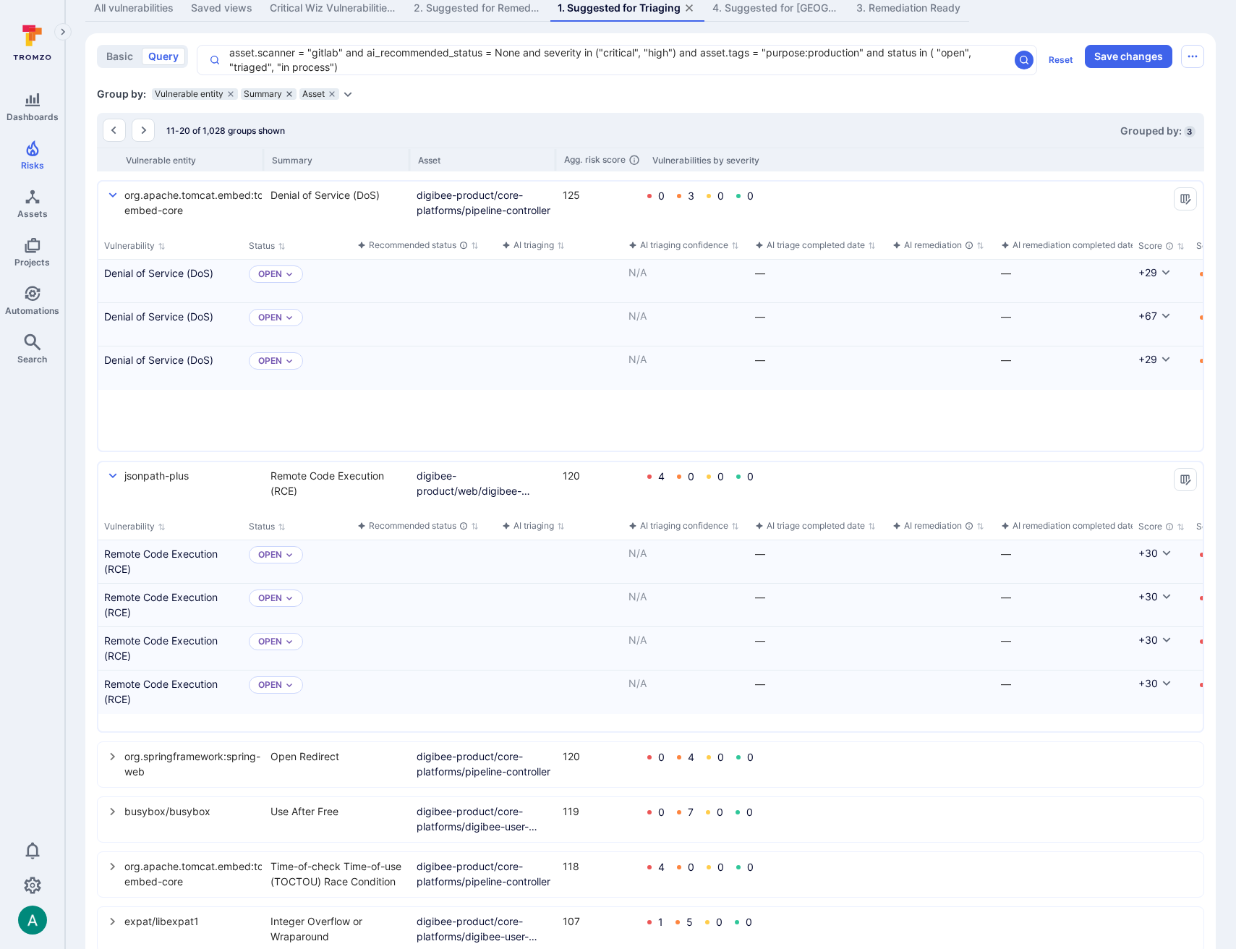
click at [287, 98] on icon "grouping parameters" at bounding box center [289, 94] width 9 height 9
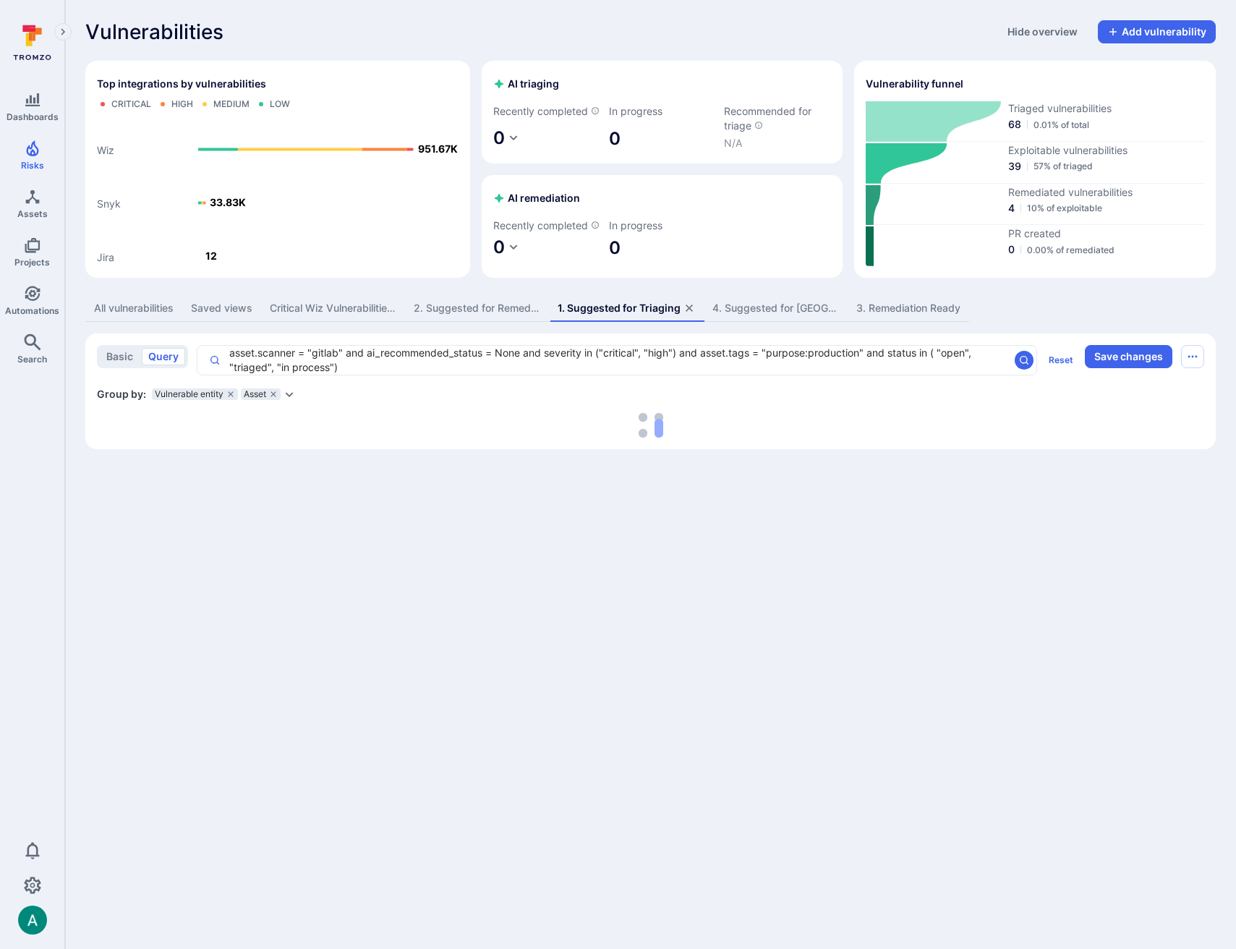
scroll to position [0, 0]
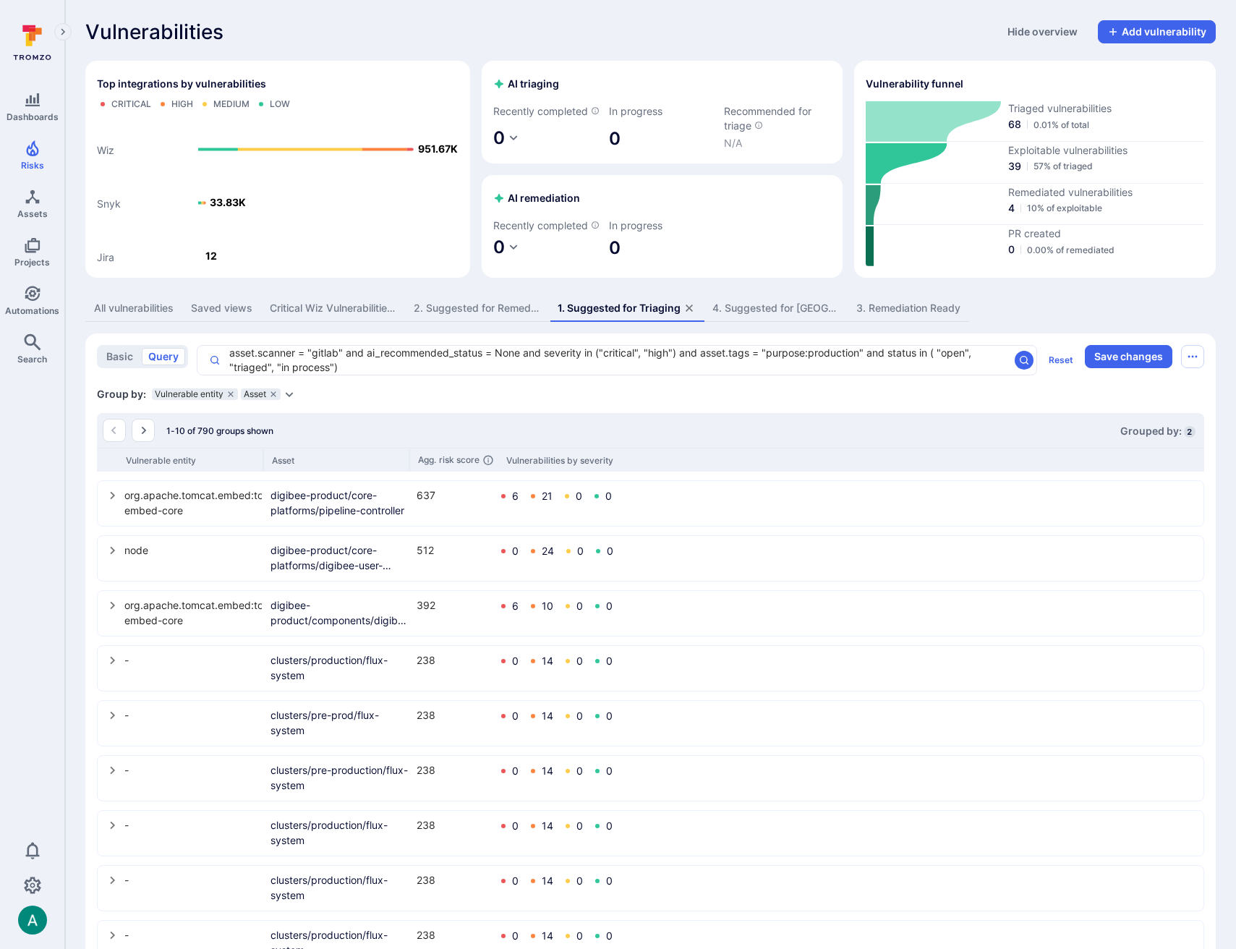
click at [293, 400] on icon "Expand dropdown" at bounding box center [289, 394] width 12 height 12
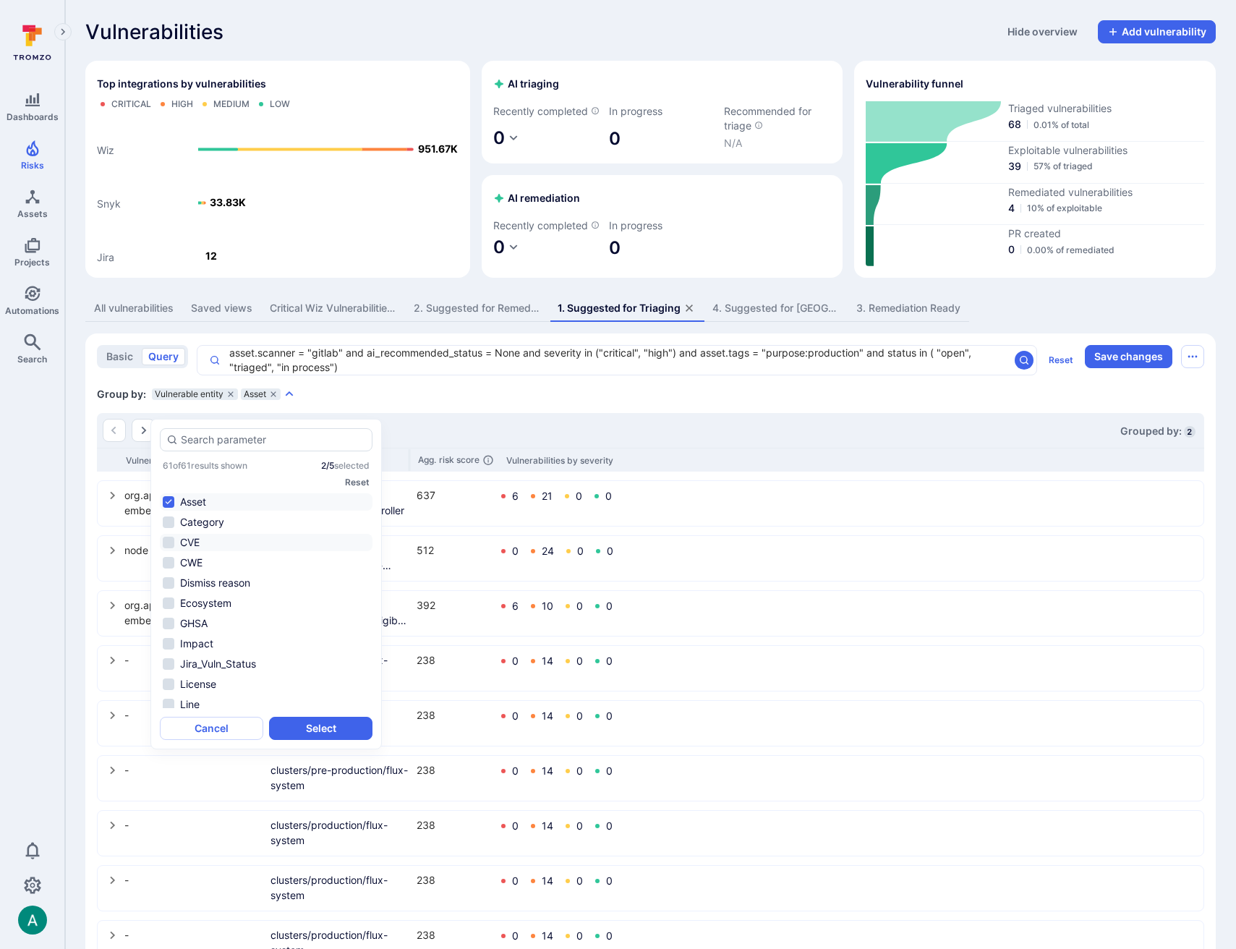
click at [202, 538] on li "CVE" at bounding box center [266, 542] width 213 height 17
click at [346, 722] on button "Select" at bounding box center [320, 727] width 103 height 23
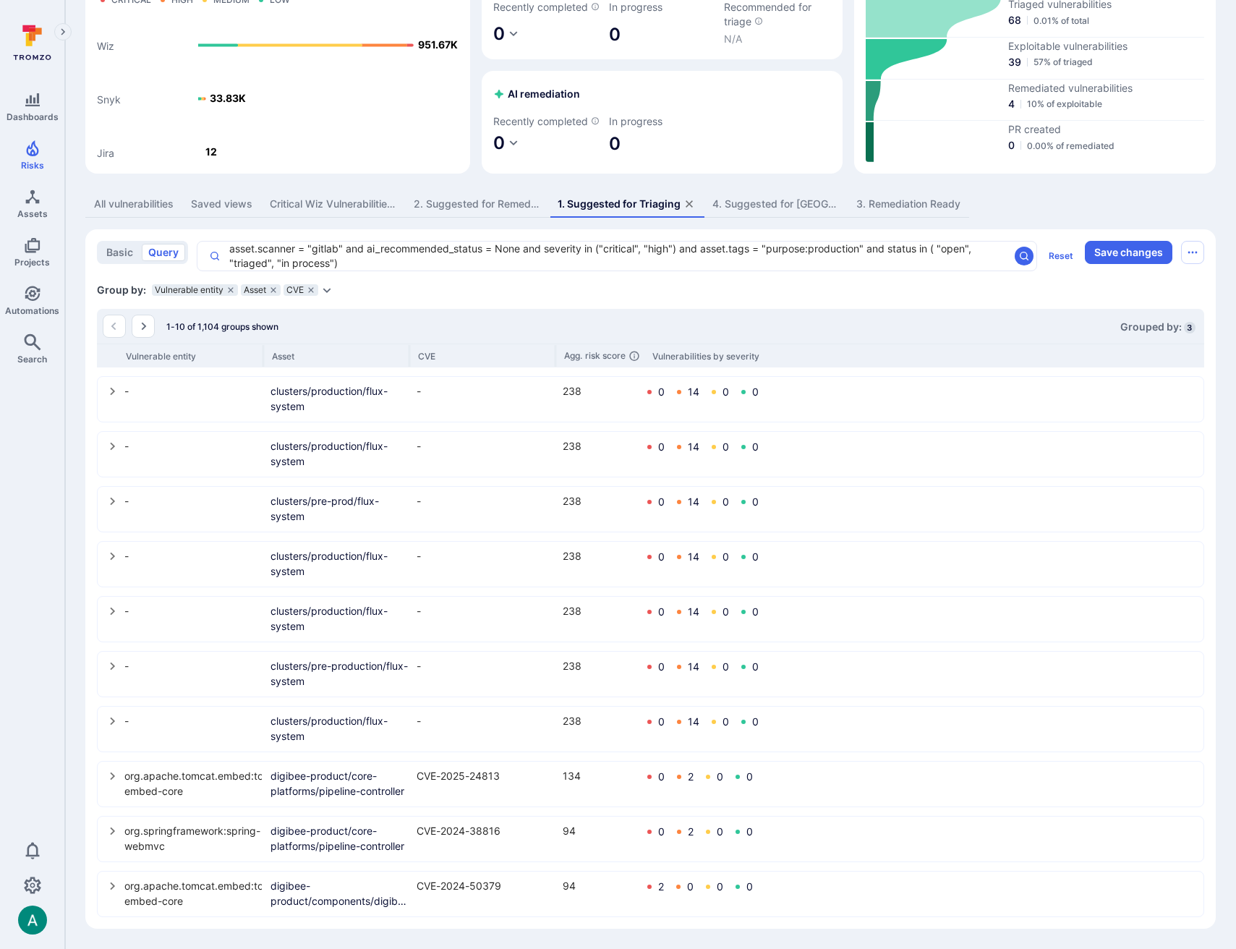
scroll to position [120, 0]
click at [145, 328] on icon "Go to the next page" at bounding box center [143, 326] width 12 height 12
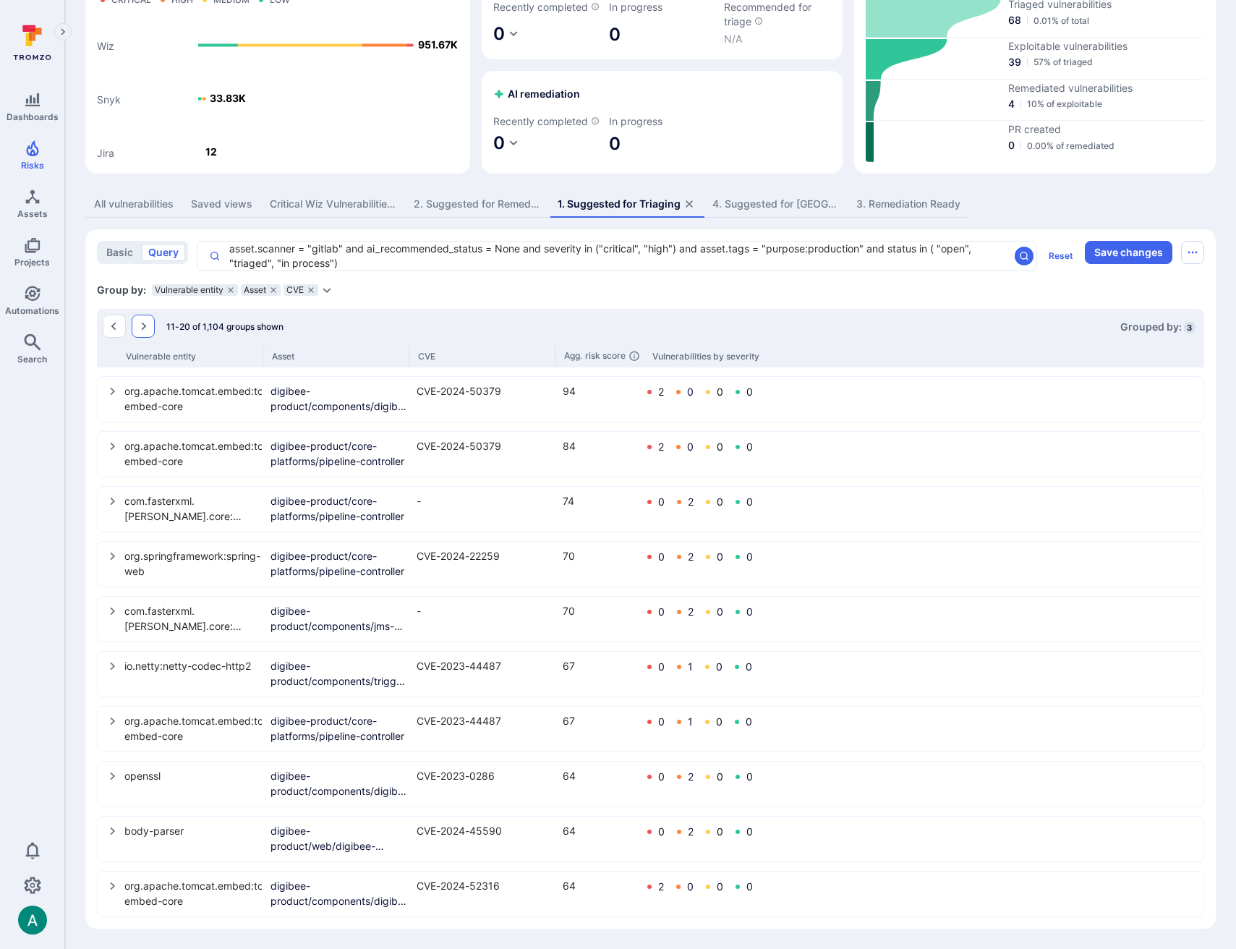
click at [144, 329] on icon "Go to the next page" at bounding box center [143, 326] width 12 height 12
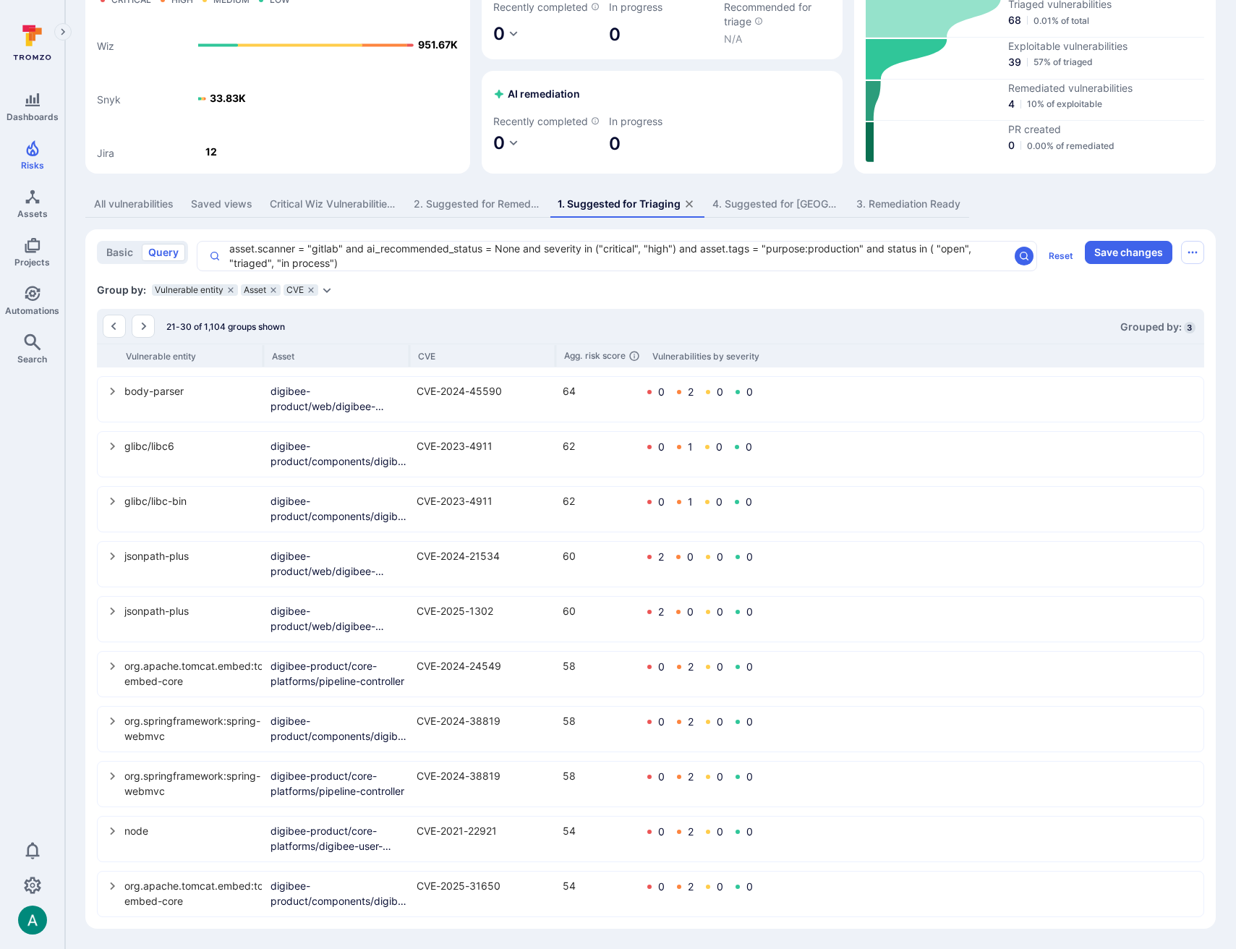
click at [114, 664] on icon "select group" at bounding box center [112, 666] width 5 height 8
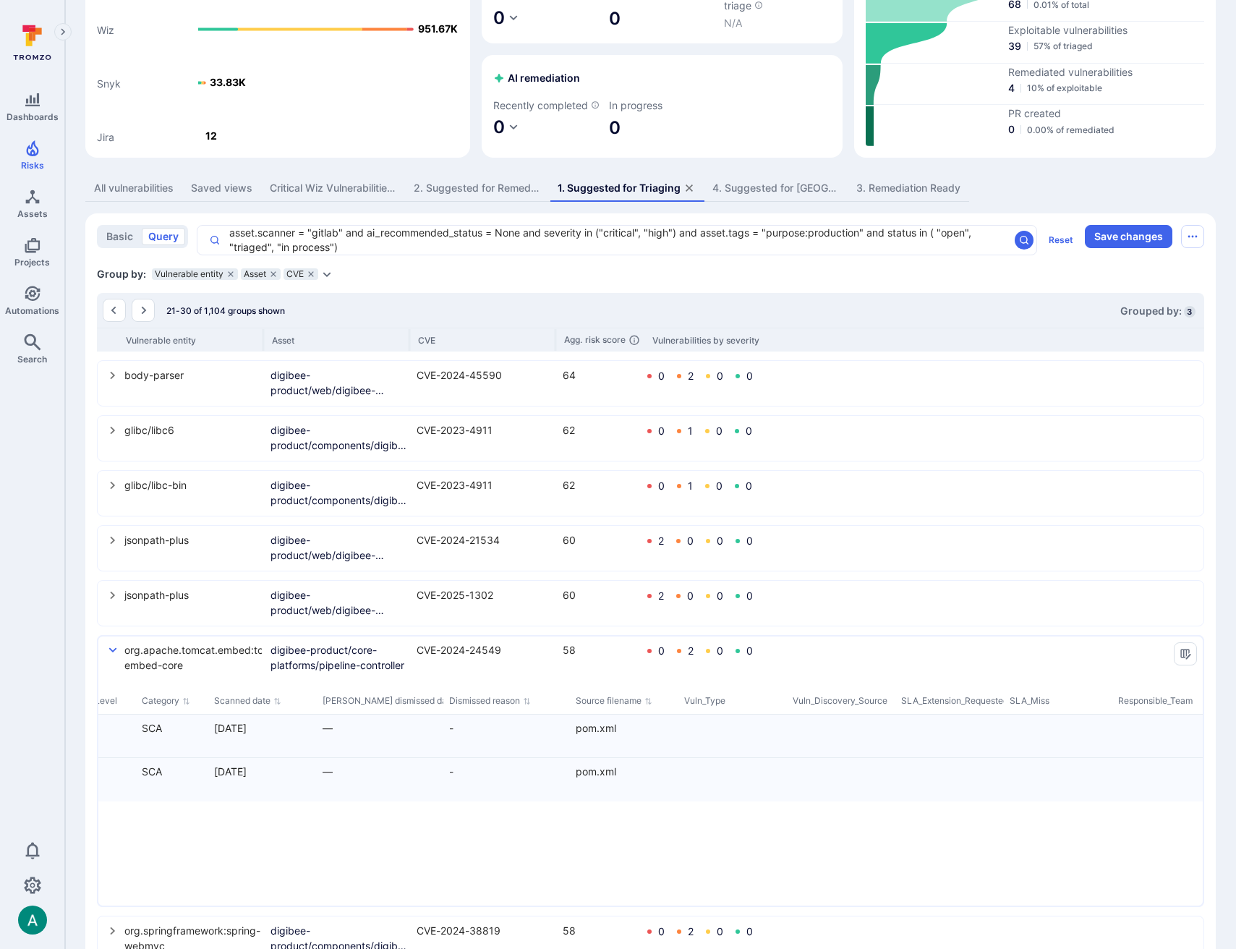
scroll to position [0, 2298]
click at [112, 652] on icon "select group" at bounding box center [113, 649] width 8 height 5
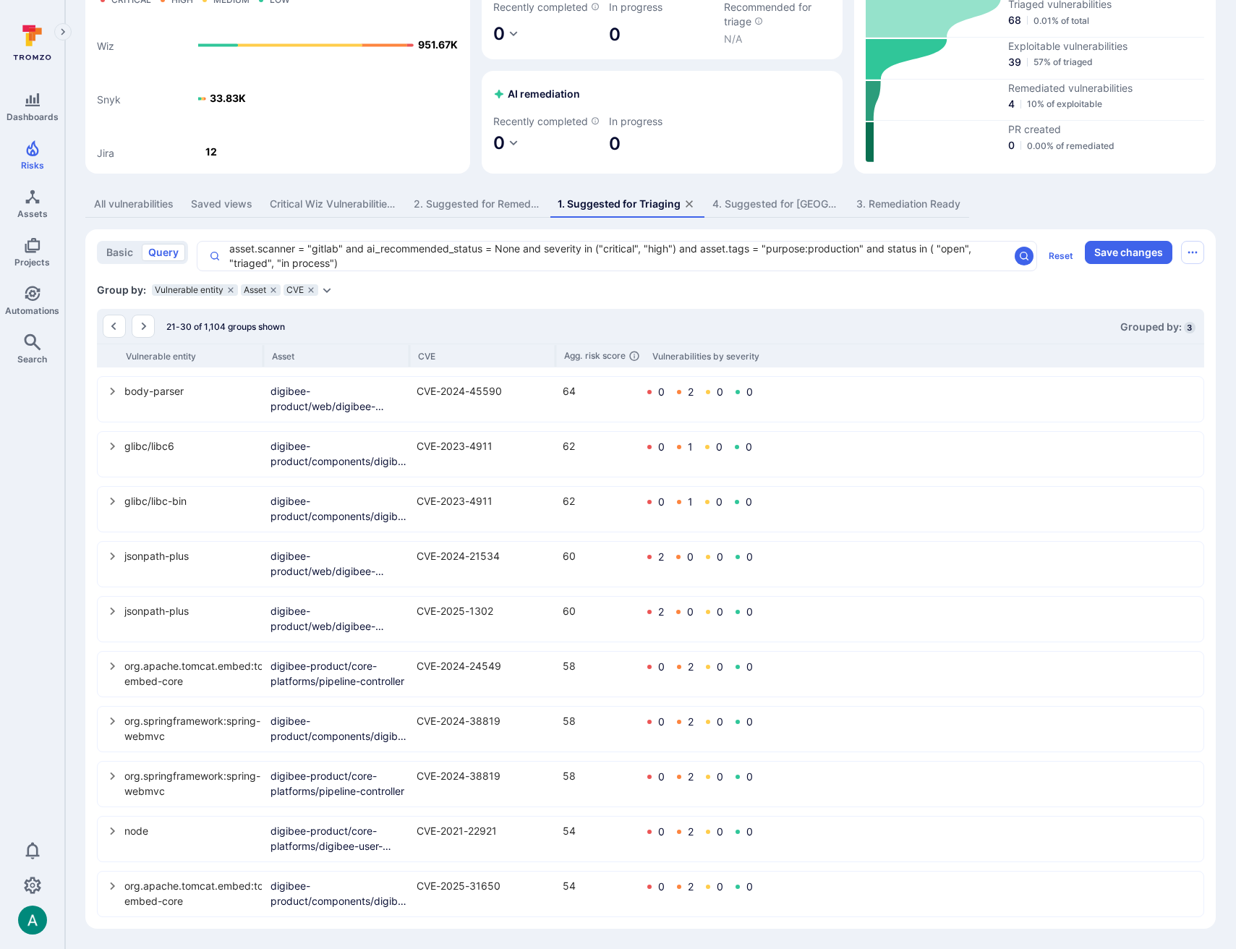
click at [114, 612] on icon "select group" at bounding box center [112, 611] width 5 height 8
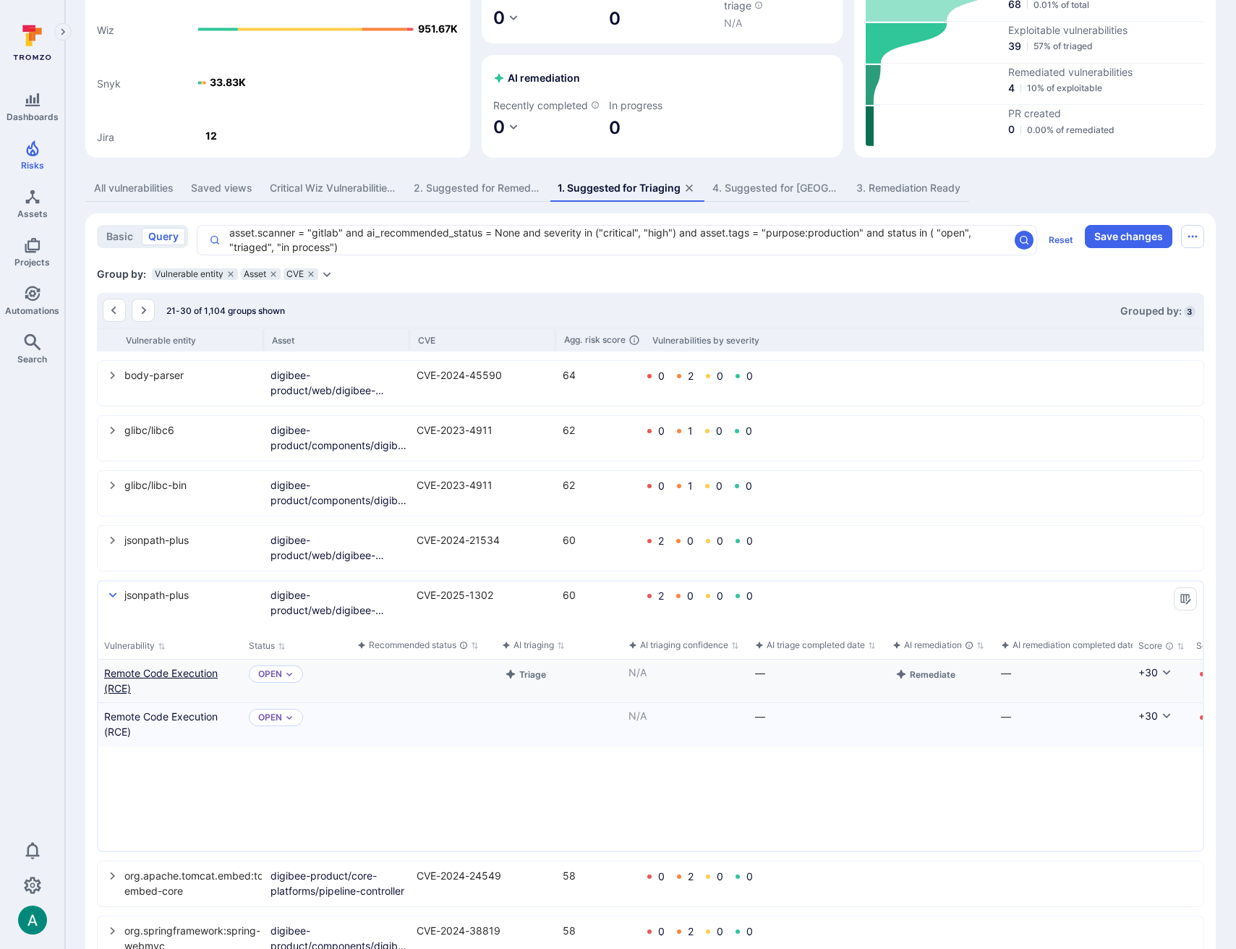
click at [188, 693] on link "Remote Code Execution (RCE)" at bounding box center [170, 680] width 133 height 30
click at [187, 730] on link "Remote Code Execution (RCE)" at bounding box center [170, 724] width 133 height 30
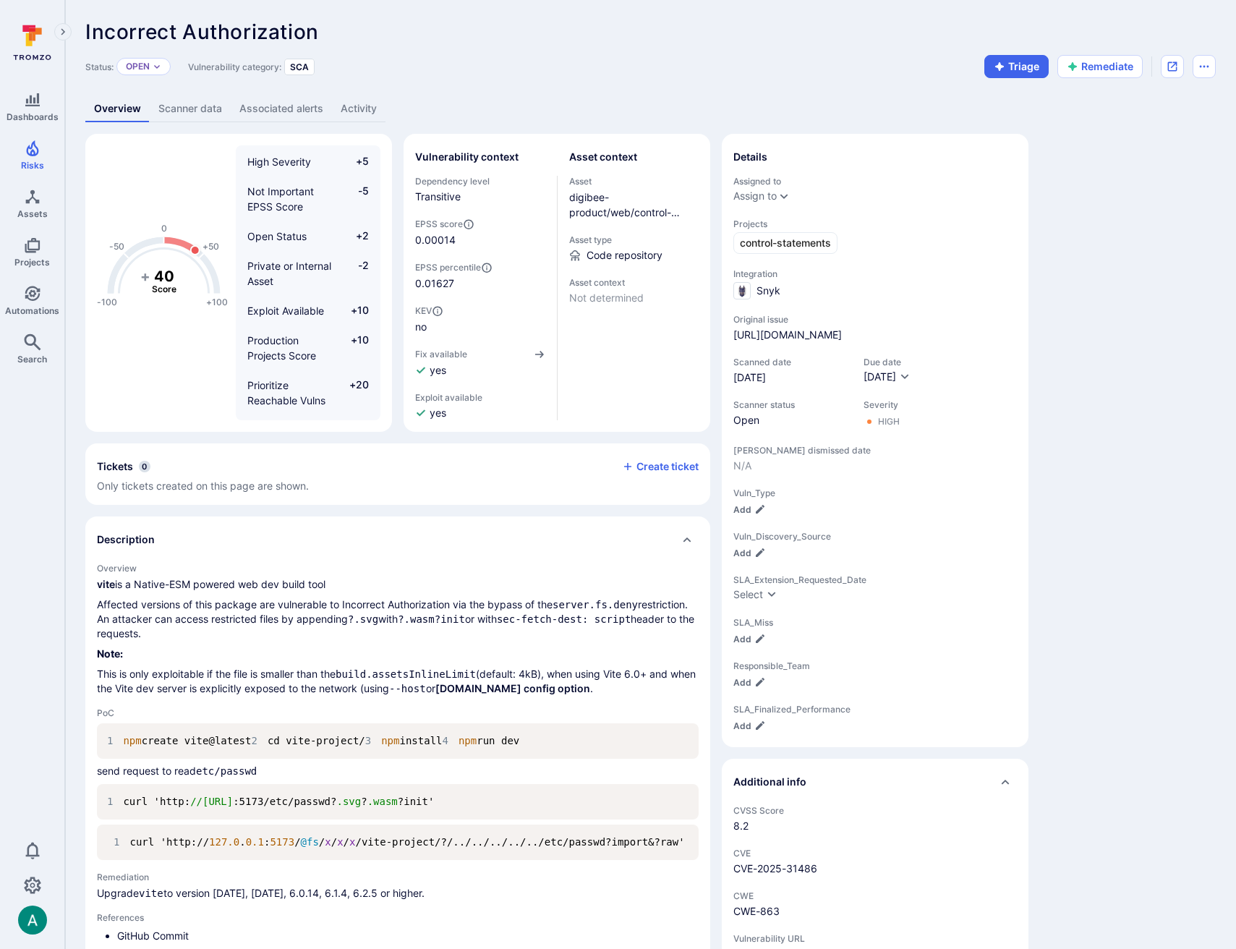
click at [209, 111] on link "Scanner data" at bounding box center [190, 108] width 81 height 27
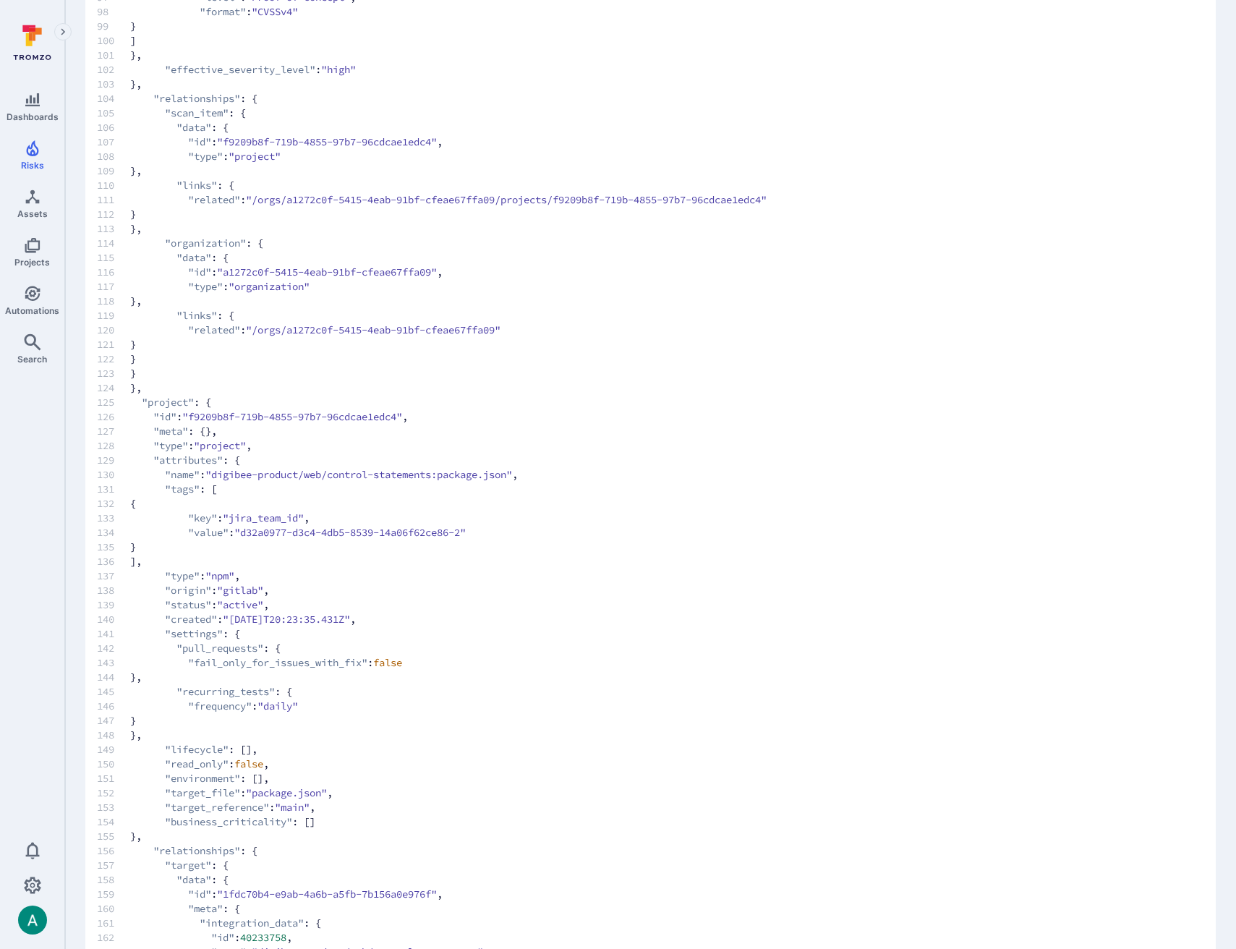
scroll to position [1550, 0]
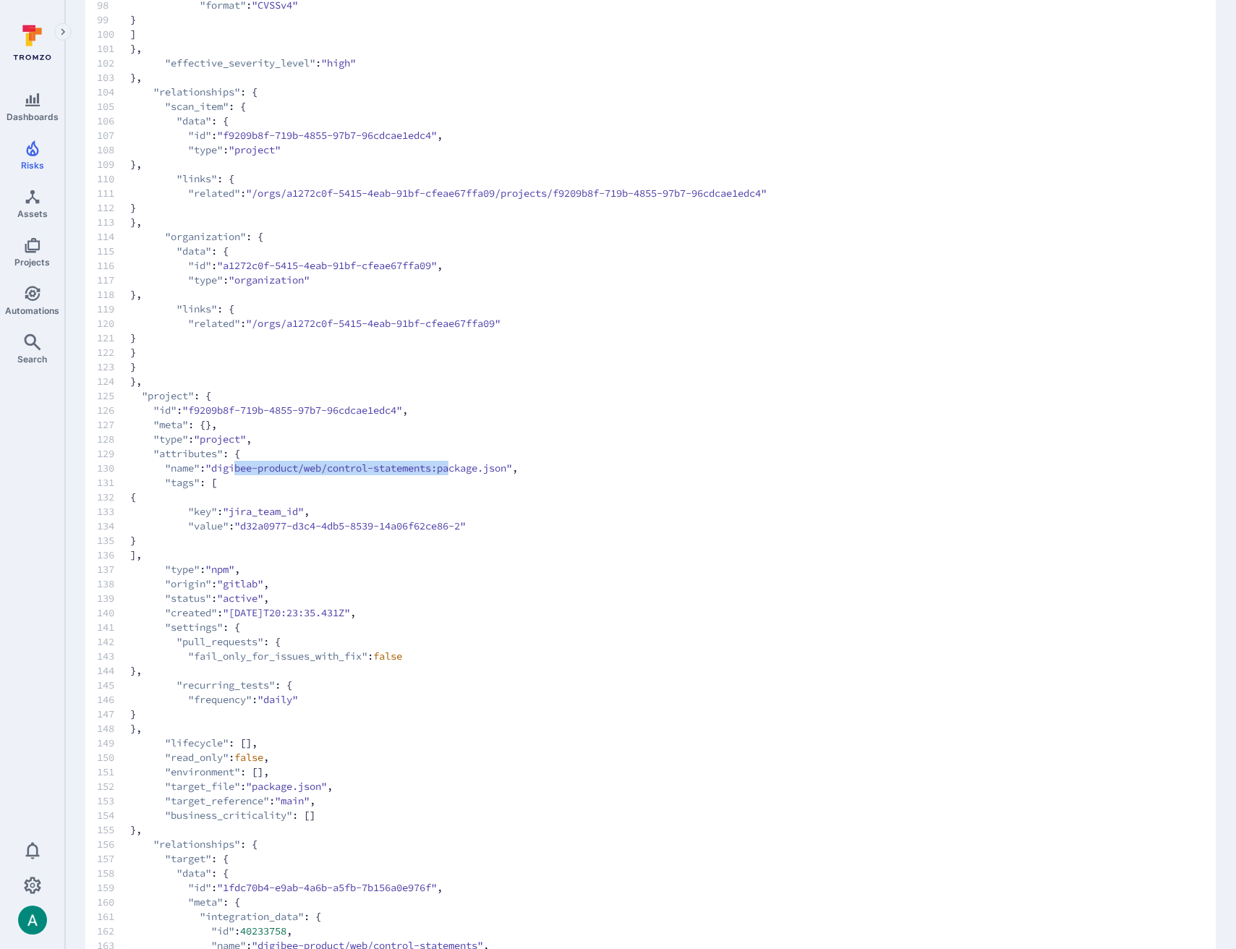
drag, startPoint x: 251, startPoint y: 470, endPoint x: 471, endPoint y: 474, distance: 219.8
click at [471, 474] on span ""digibee-product/web/control-statements:package.json"" at bounding box center [358, 468] width 307 height 14
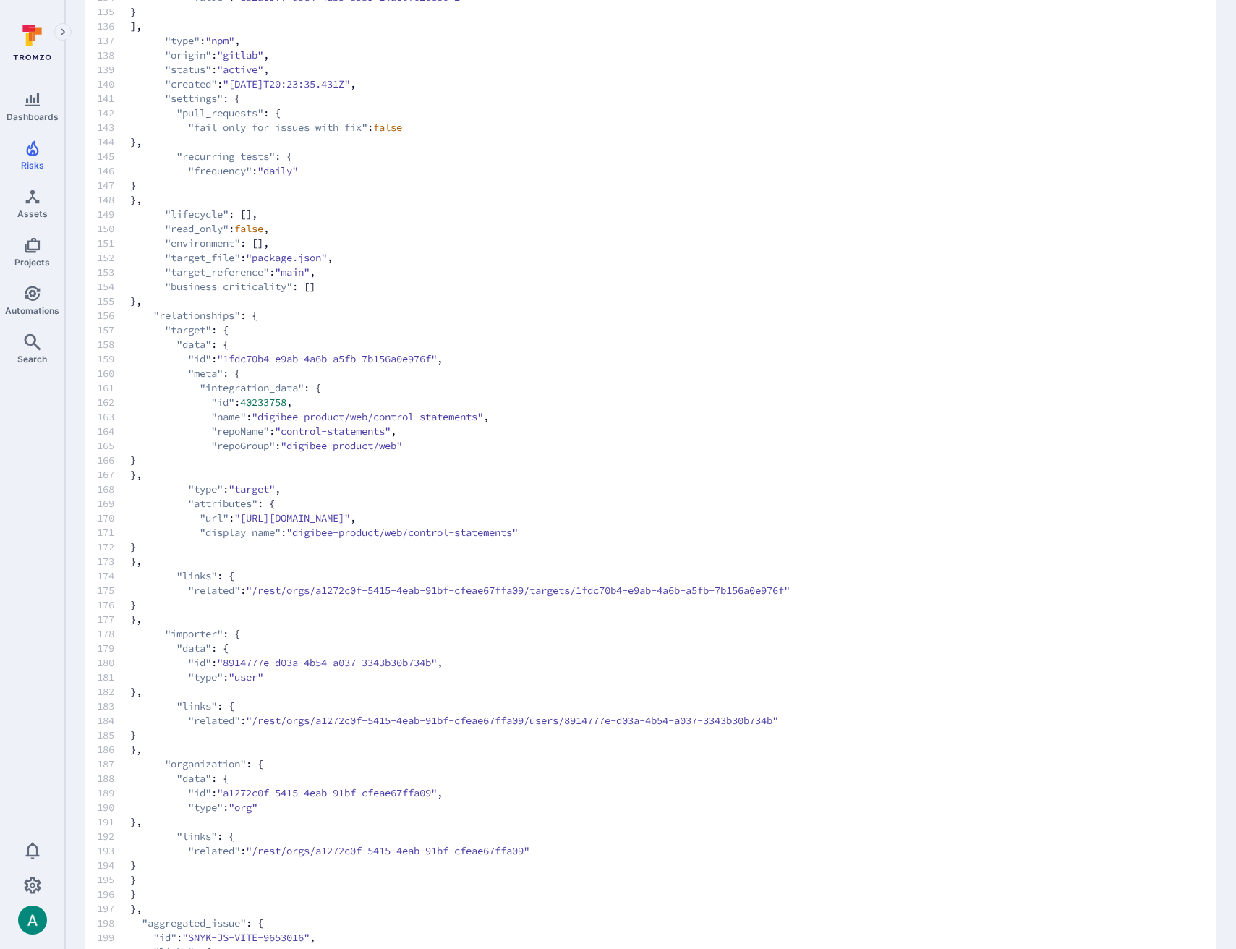
scroll to position [2076, 0]
click at [424, 310] on span "156 "relationships" : {" at bounding box center [636, 317] width 1078 height 14
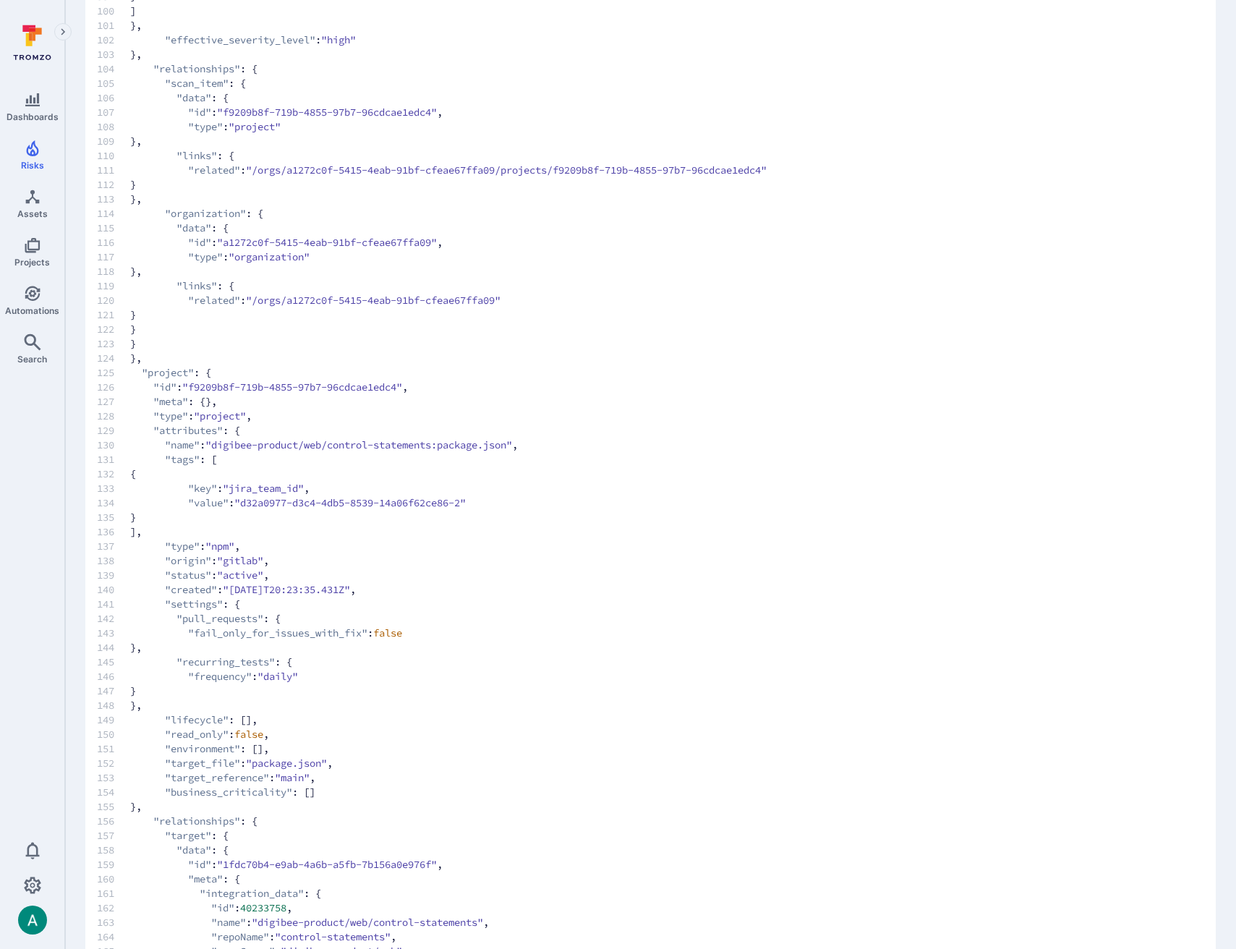
scroll to position [1576, 0]
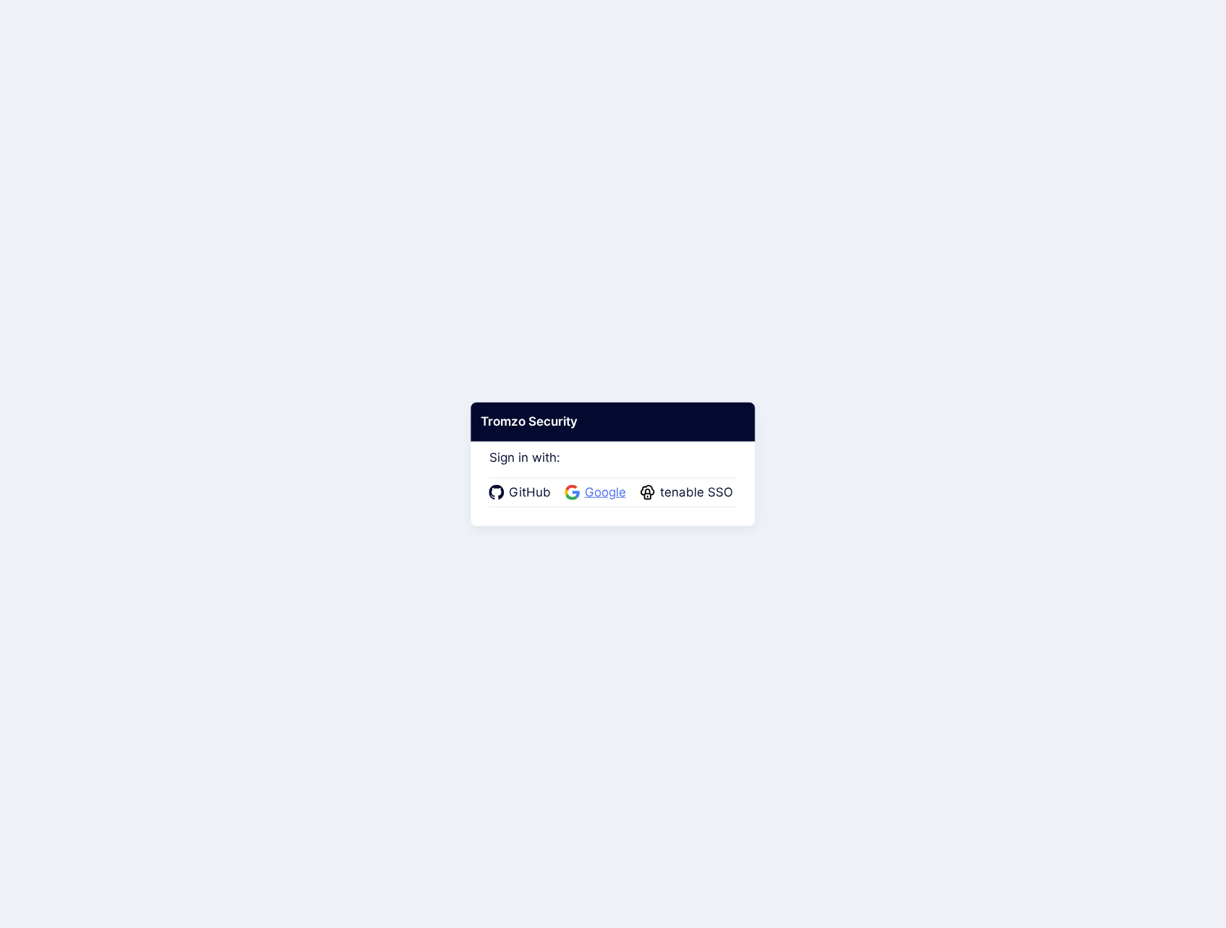
click at [604, 495] on span "Google" at bounding box center [606, 493] width 50 height 19
